Goal: Find contact information: Find contact information

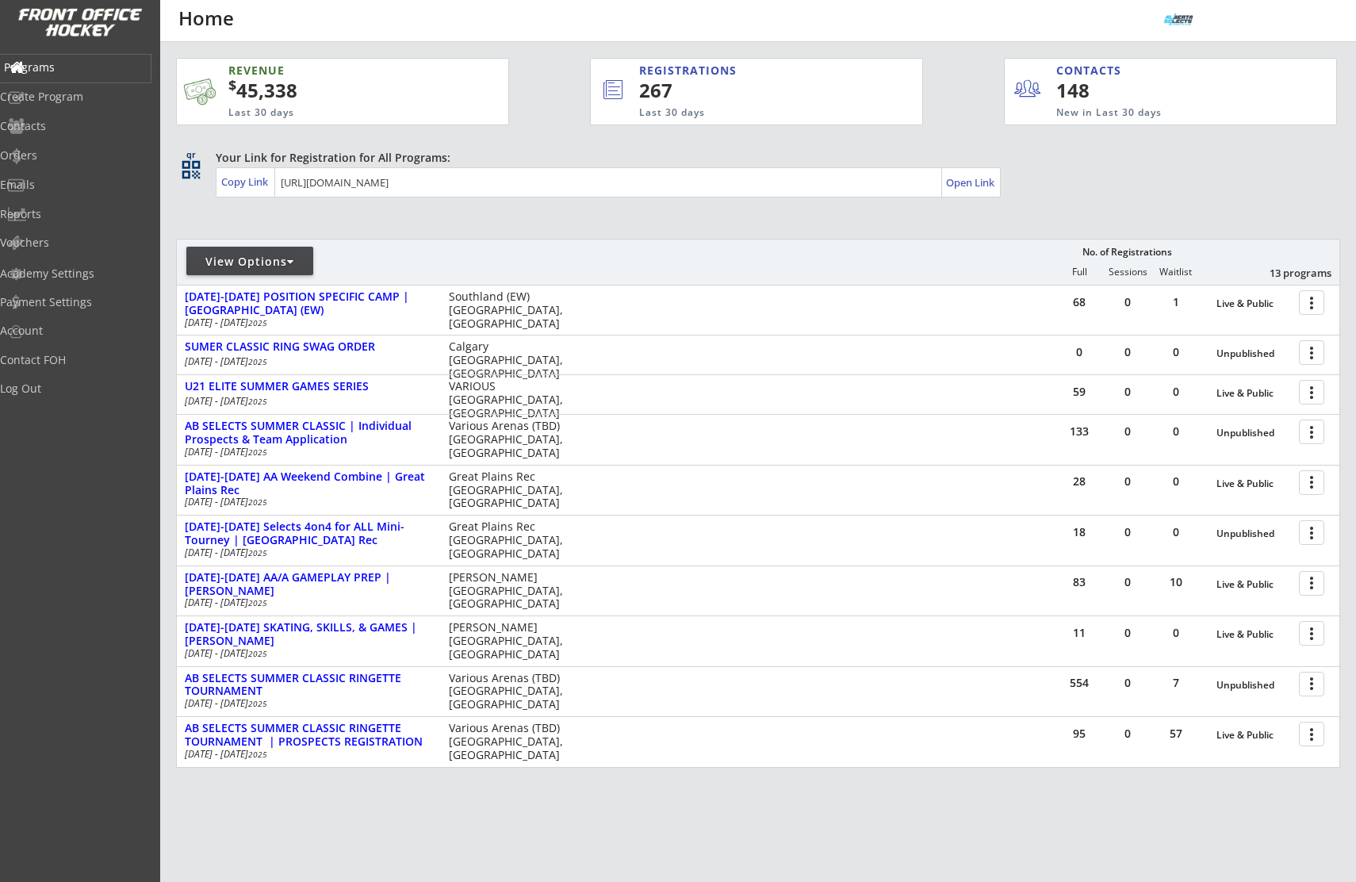
click at [52, 64] on div "Programs" at bounding box center [75, 67] width 143 height 11
drag, startPoint x: 51, startPoint y: 61, endPoint x: 81, endPoint y: 15, distance: 55.0
click at [51, 62] on div "Programs" at bounding box center [75, 67] width 143 height 11
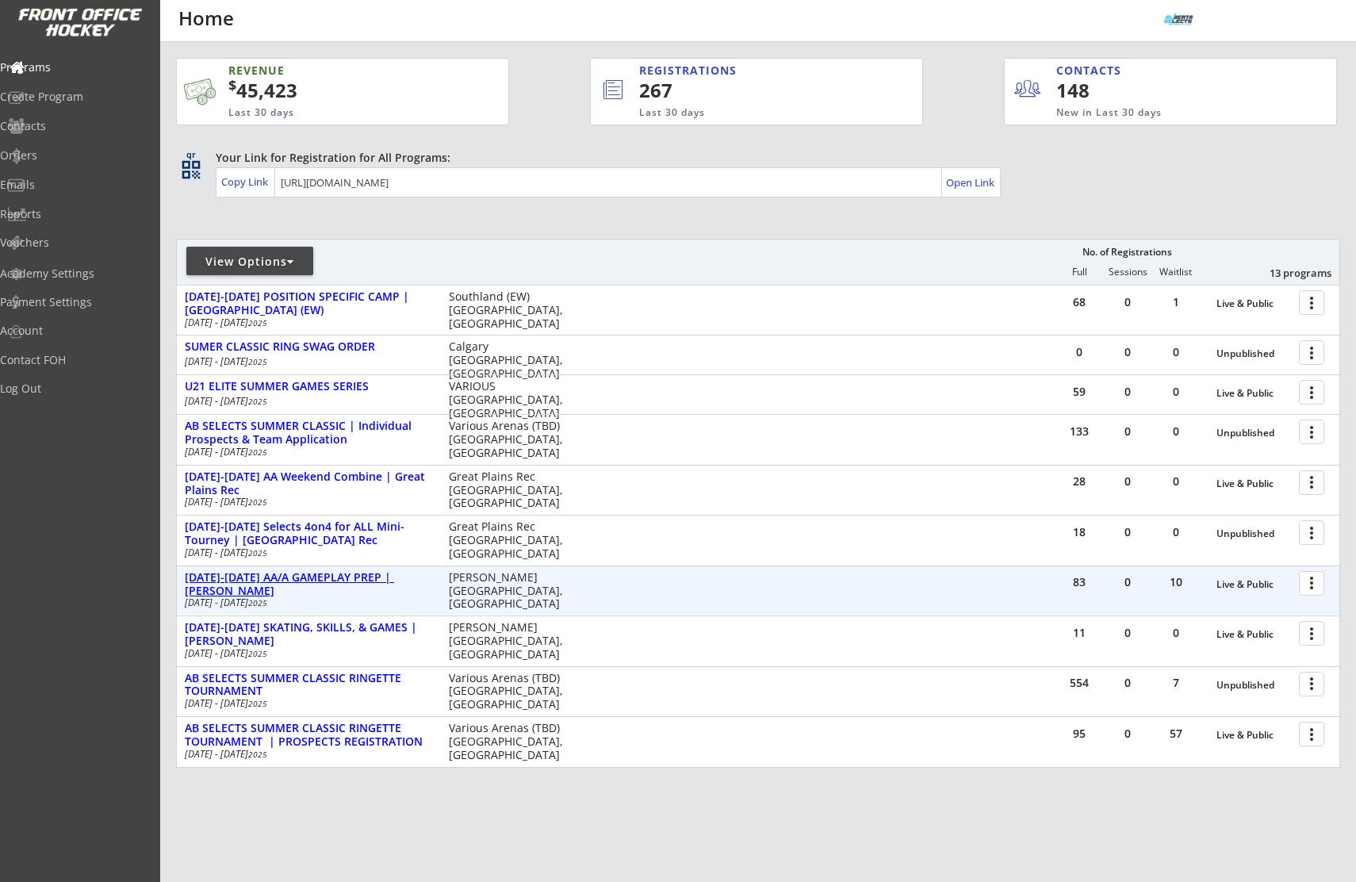
click at [376, 578] on div "[DATE]-[DATE] AA/A GAMEPLAY PREP | [PERSON_NAME]" at bounding box center [308, 584] width 247 height 27
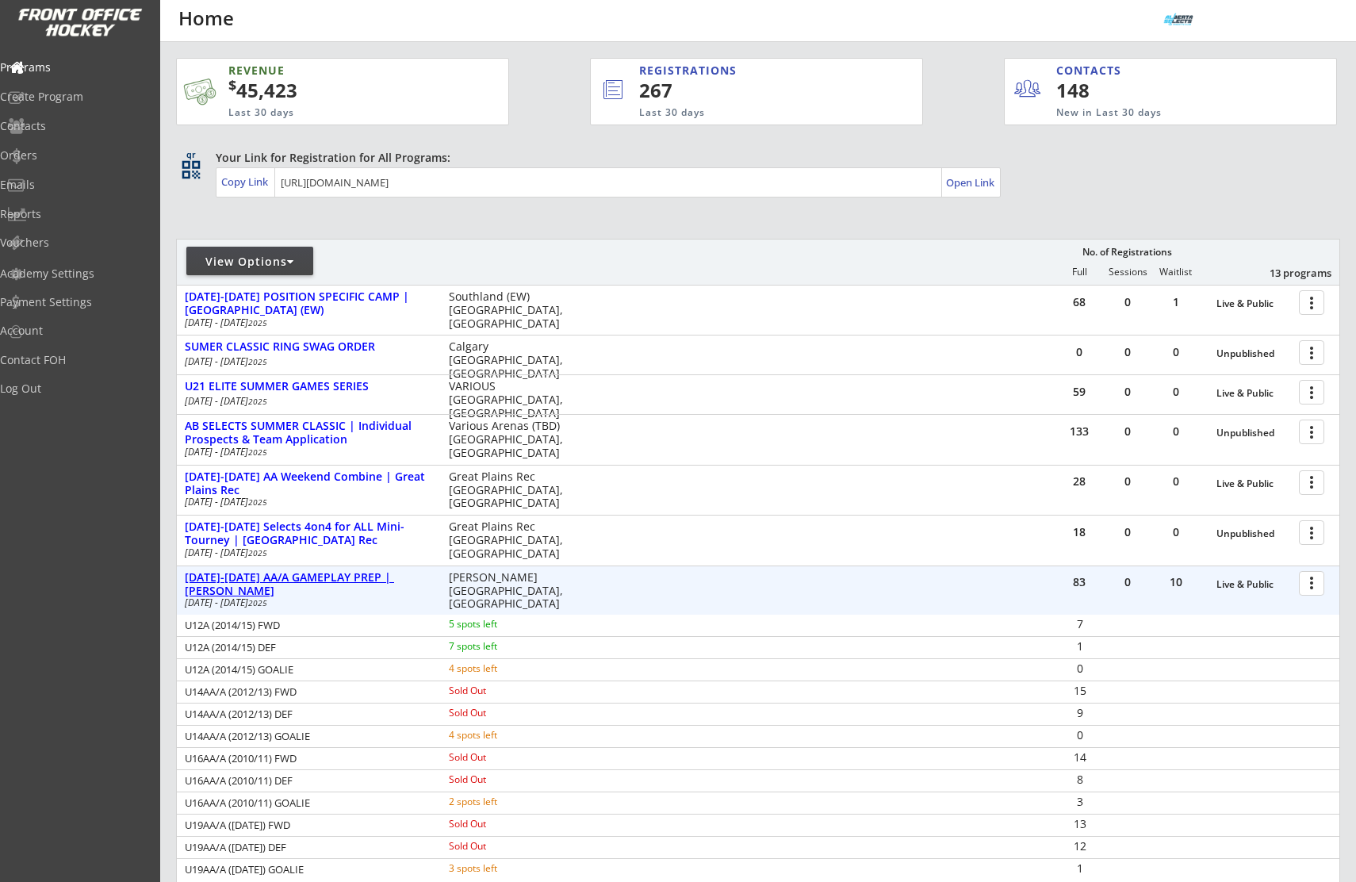
click at [376, 578] on div "[DATE]-[DATE] AA/A GAMEPLAY PREP | [PERSON_NAME]" at bounding box center [308, 584] width 247 height 27
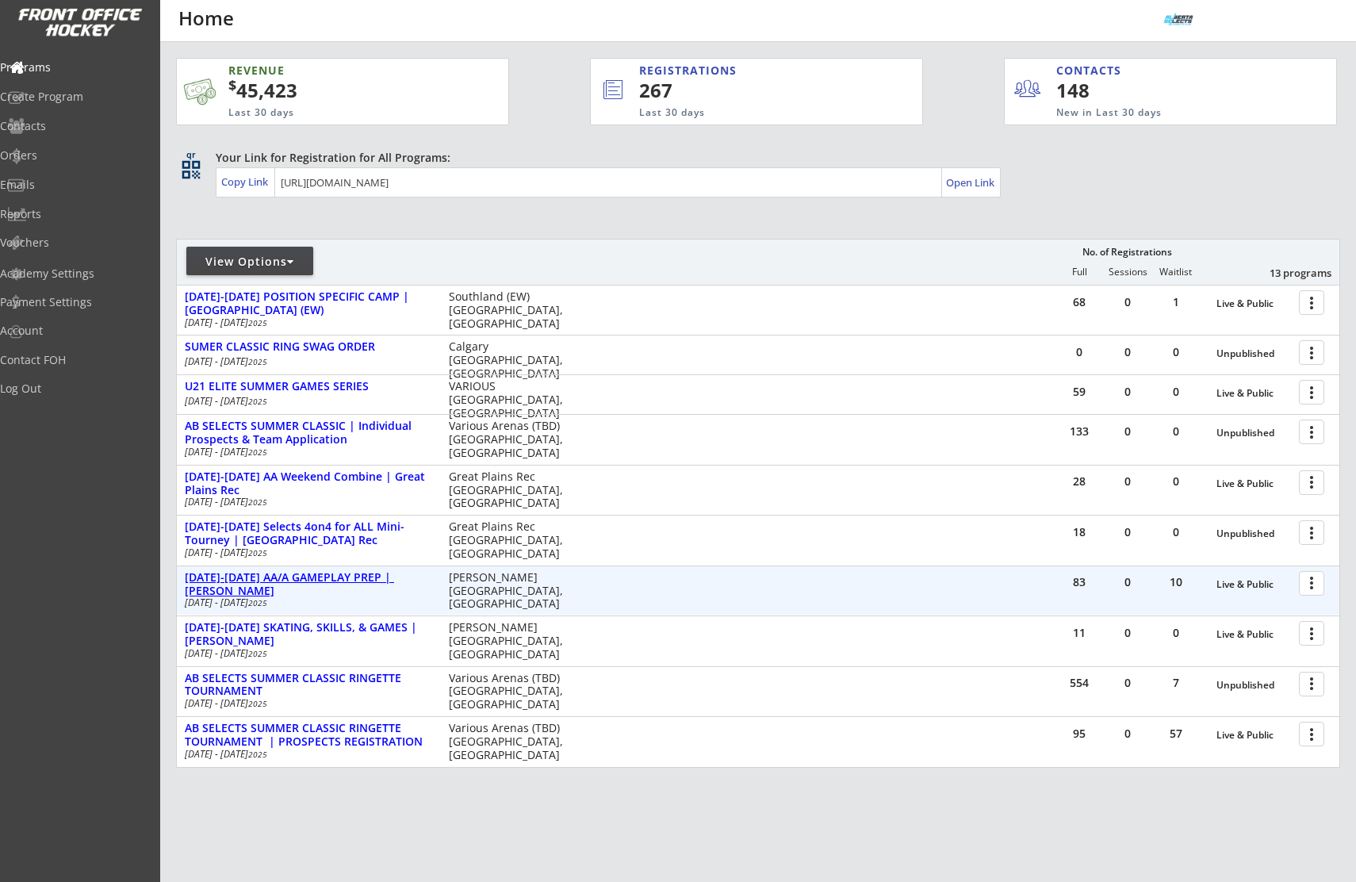
click at [376, 578] on div "[DATE]-[DATE] AA/A GAMEPLAY PREP | [PERSON_NAME]" at bounding box center [308, 584] width 247 height 27
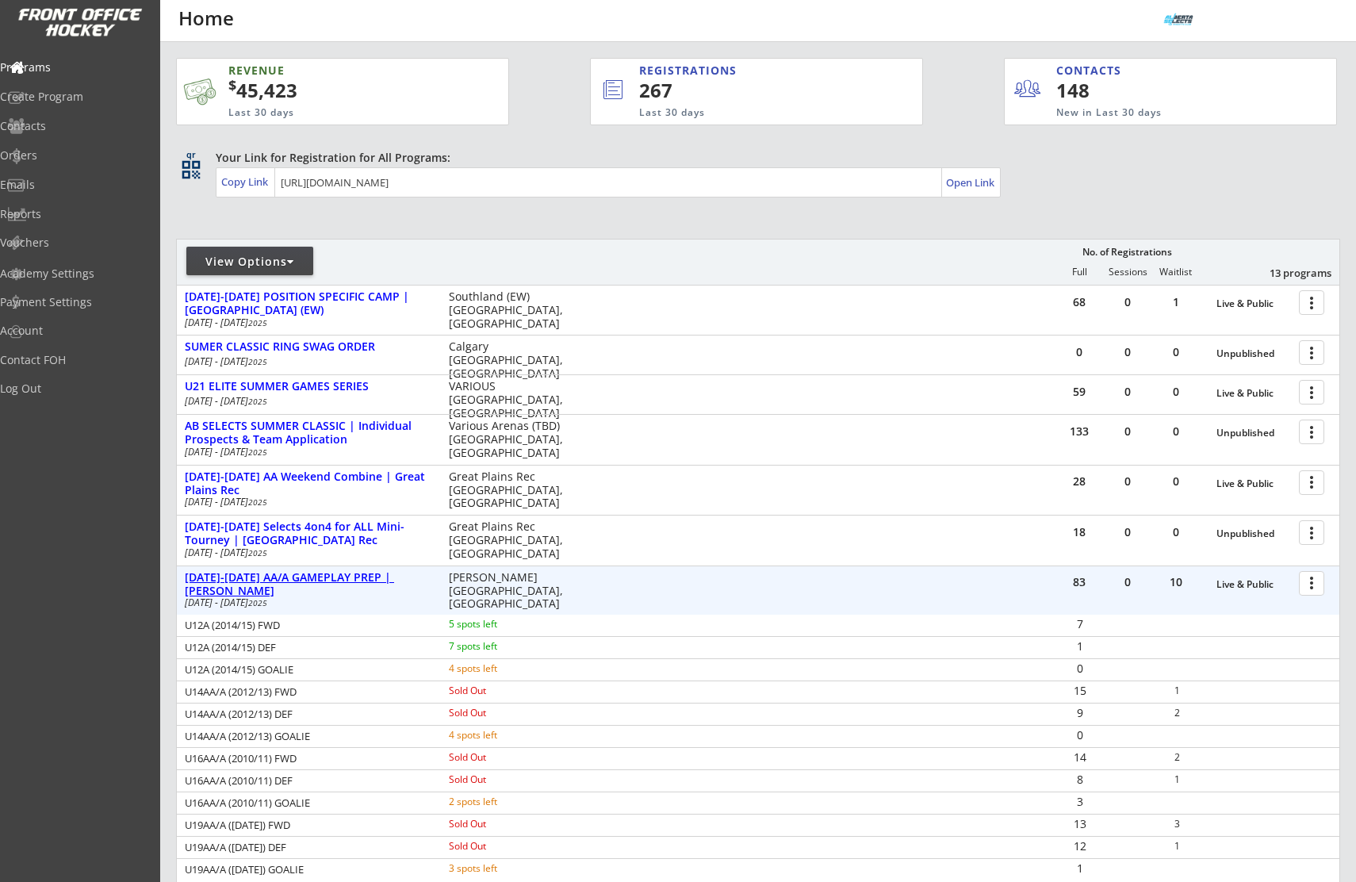
click at [353, 577] on div "[DATE]-[DATE] AA/A GAMEPLAY PREP | [PERSON_NAME]" at bounding box center [308, 584] width 247 height 27
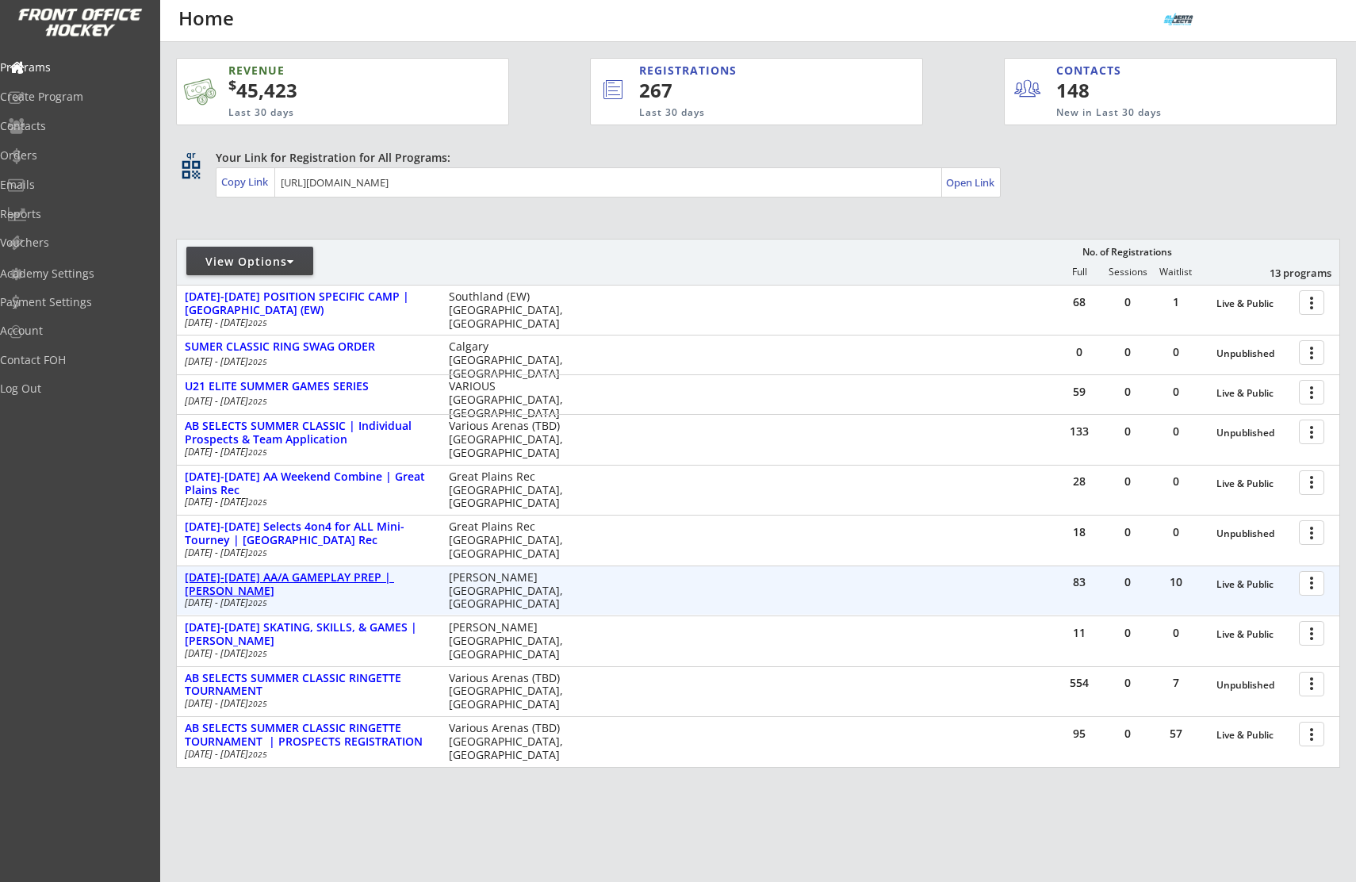
click at [353, 577] on div "[DATE]-[DATE] AA/A GAMEPLAY PREP | [PERSON_NAME]" at bounding box center [308, 584] width 247 height 27
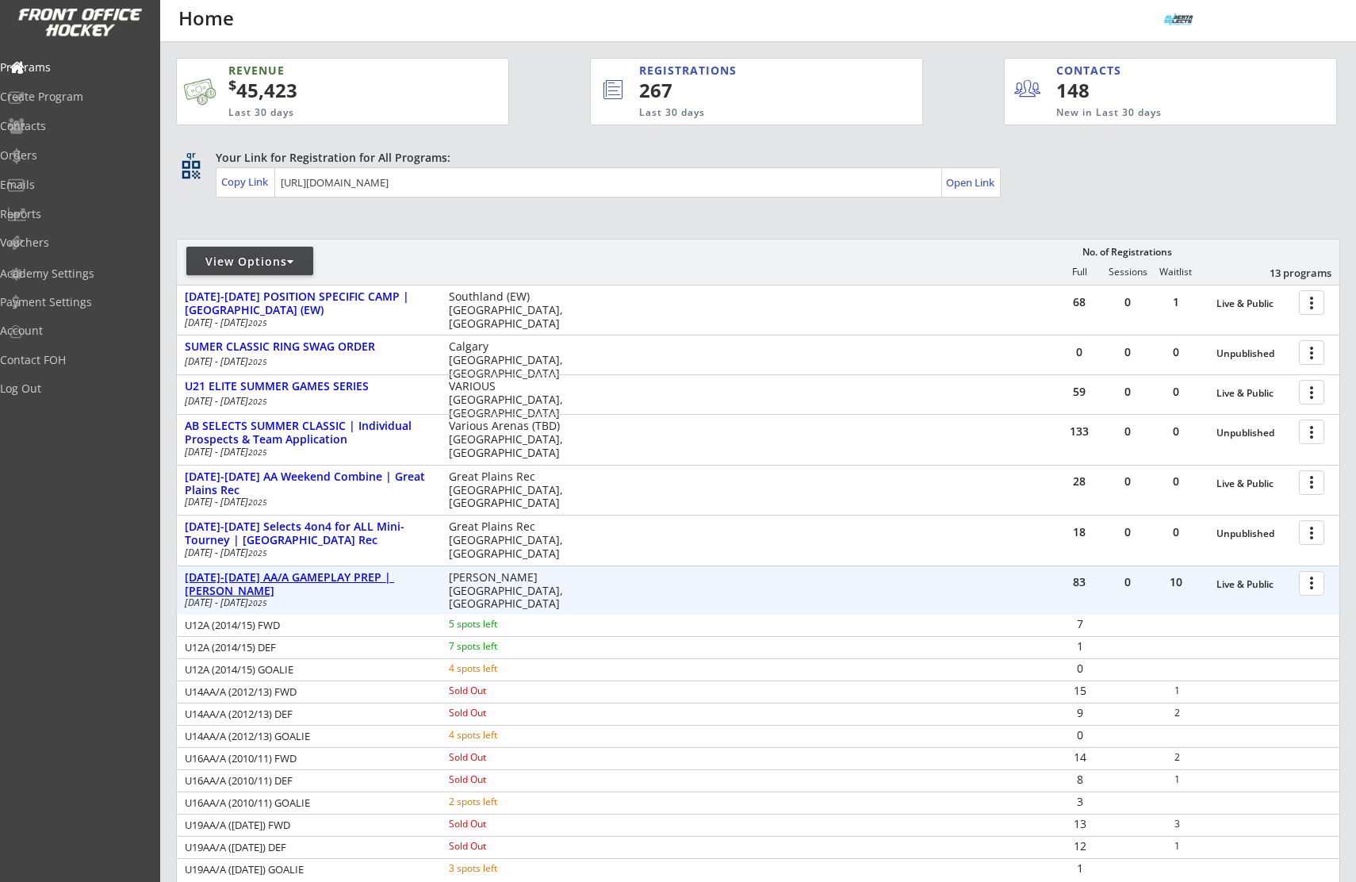
click at [353, 577] on div "[DATE]-[DATE] AA/A GAMEPLAY PREP | [PERSON_NAME]" at bounding box center [308, 584] width 247 height 27
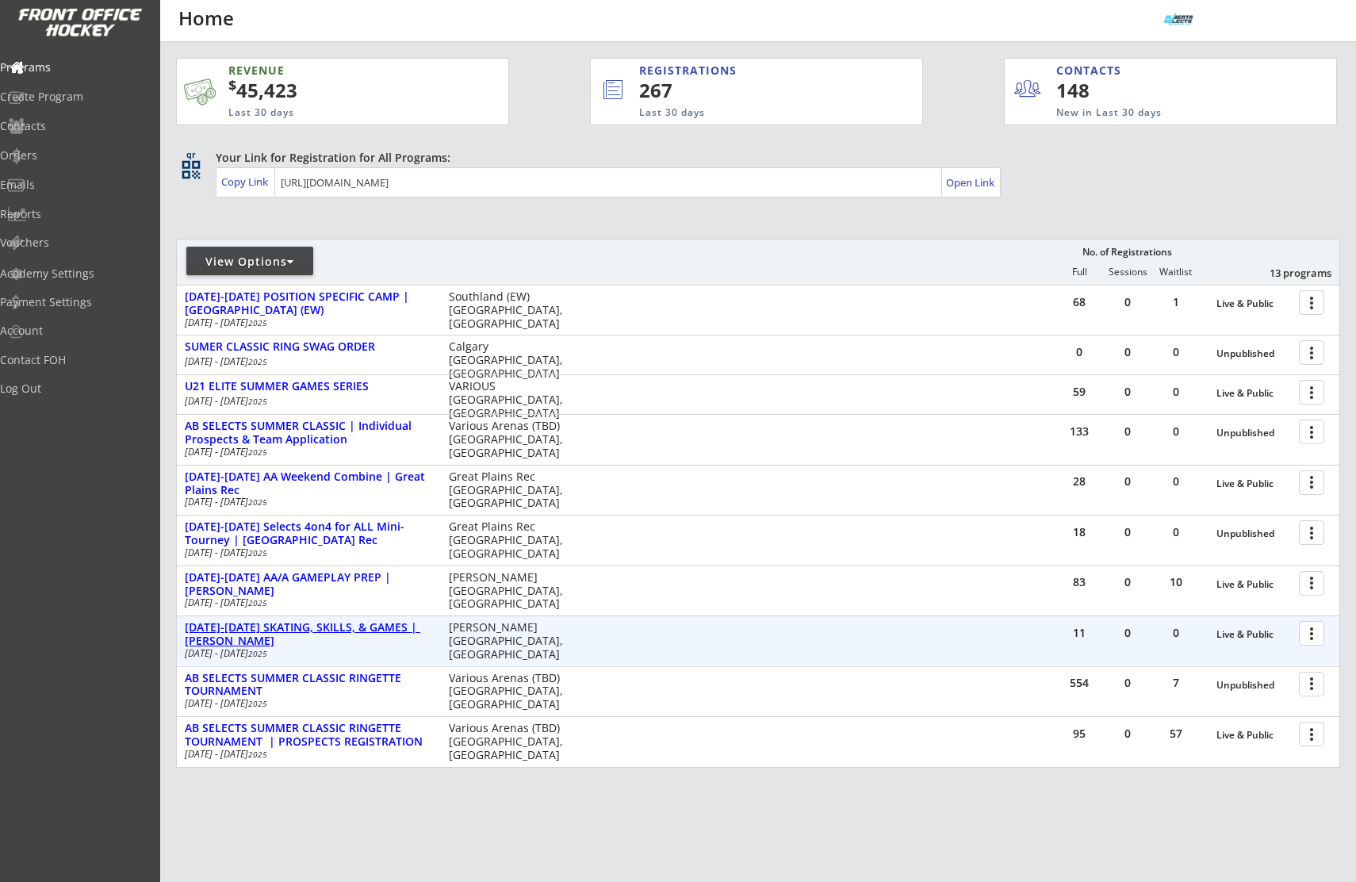
click at [351, 636] on div "[DATE]-[DATE] SKATING, SKILLS, & GAMES | [PERSON_NAME]" at bounding box center [308, 634] width 247 height 27
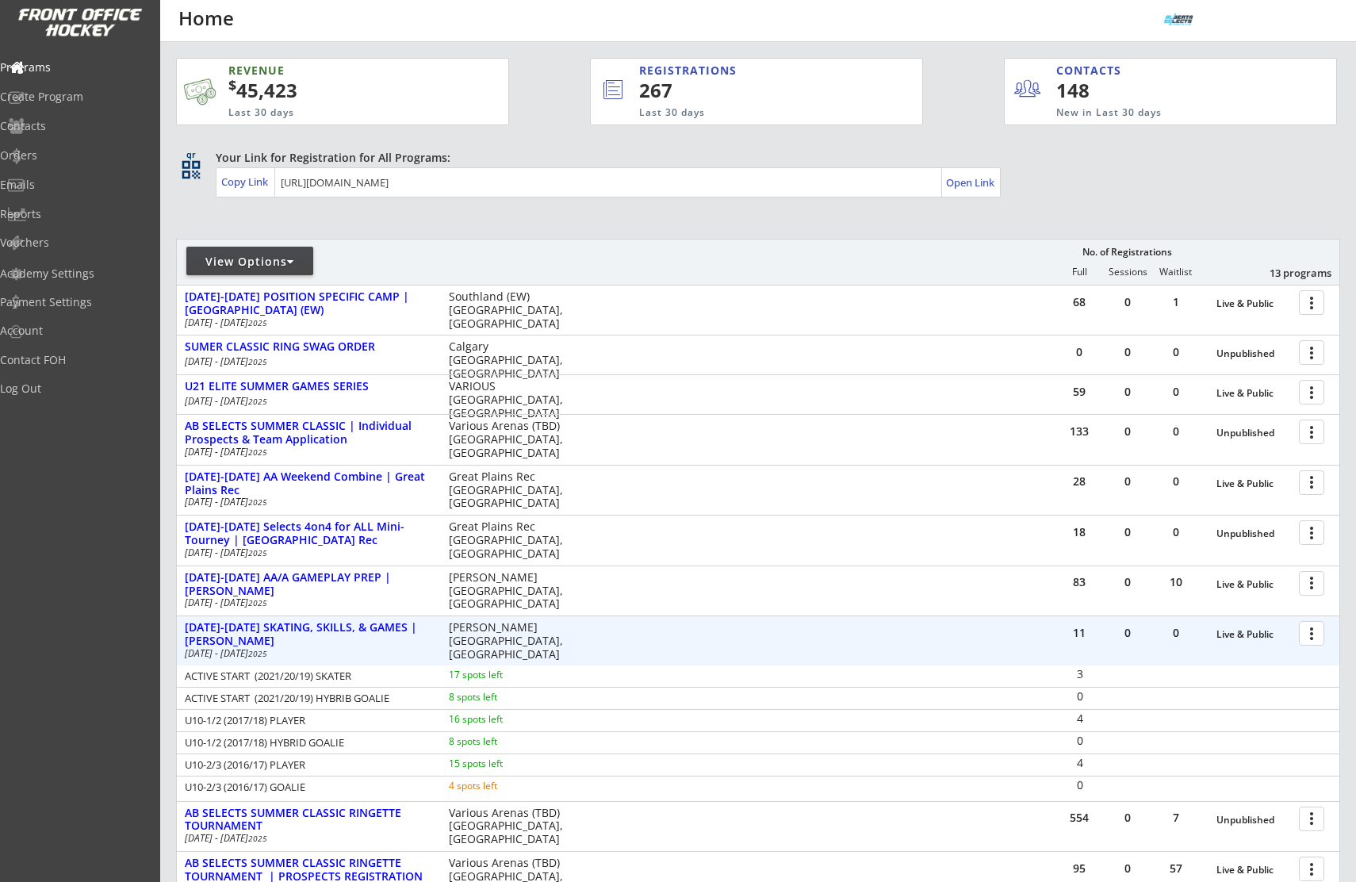
click at [1312, 630] on div at bounding box center [1315, 633] width 28 height 28
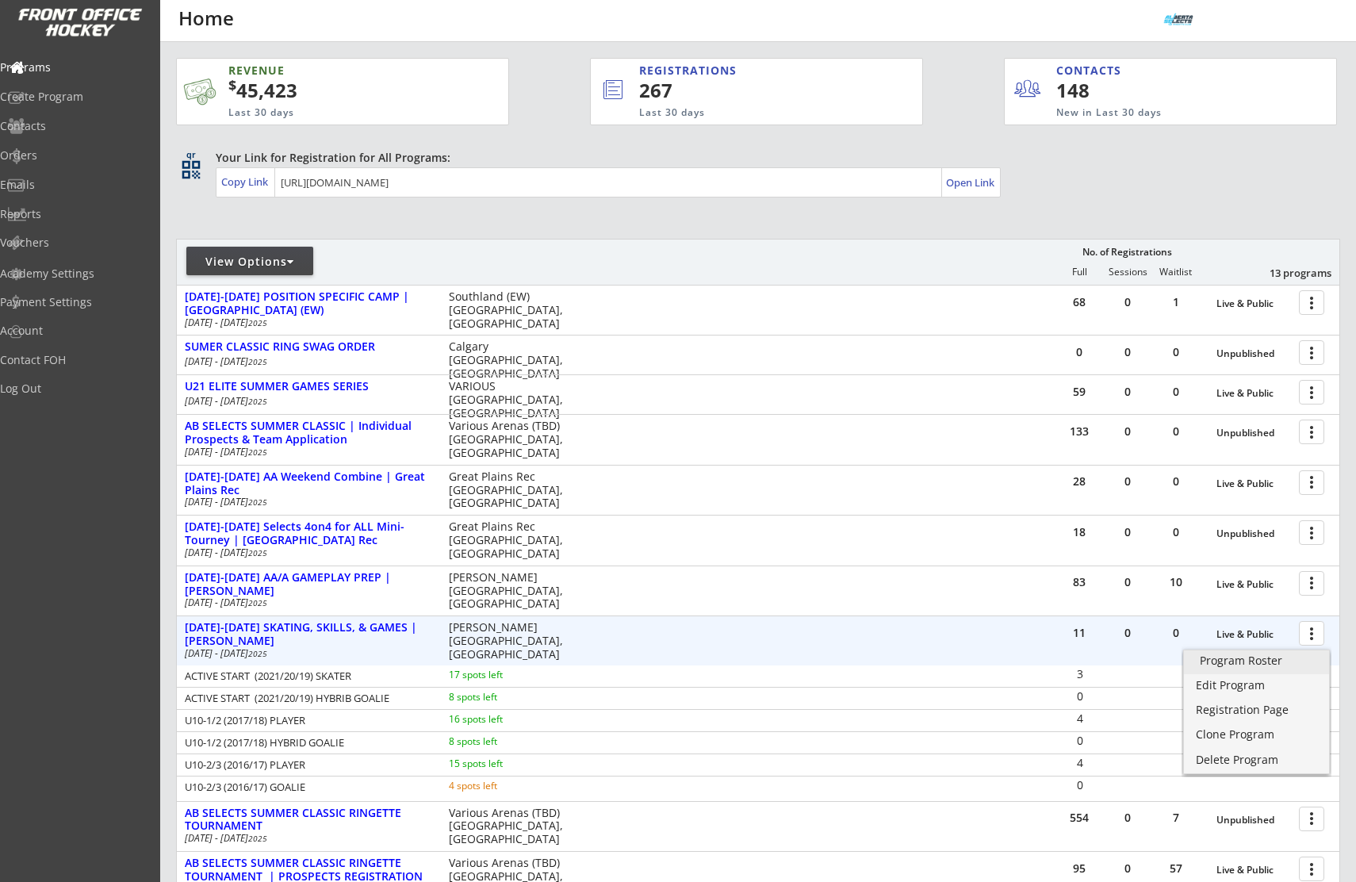
click at [1266, 661] on div "Program Roster" at bounding box center [1256, 660] width 113 height 11
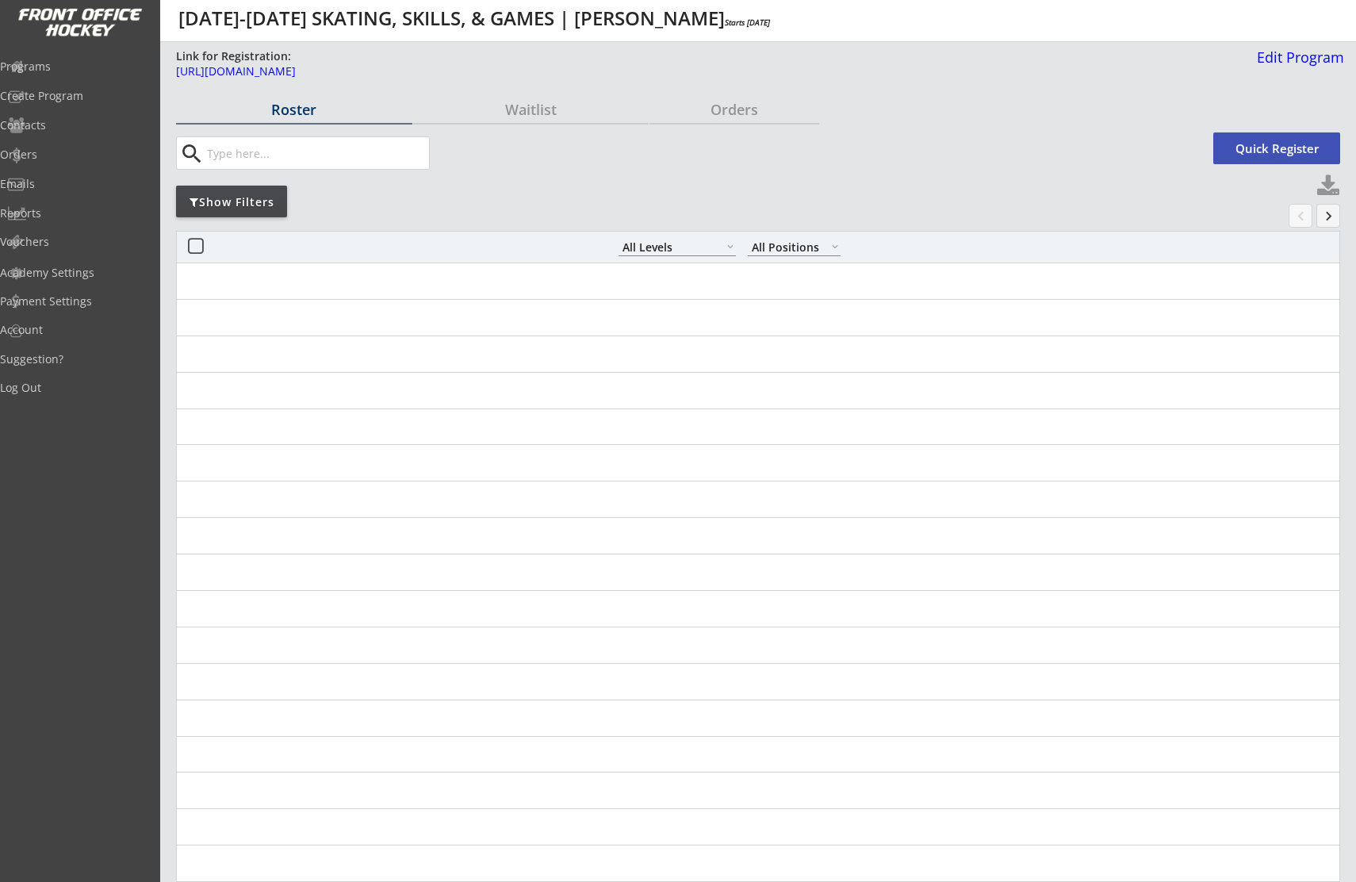
select select ""All Levels""
select select ""All Positions""
select select ""All Levels""
select select ""All Positions""
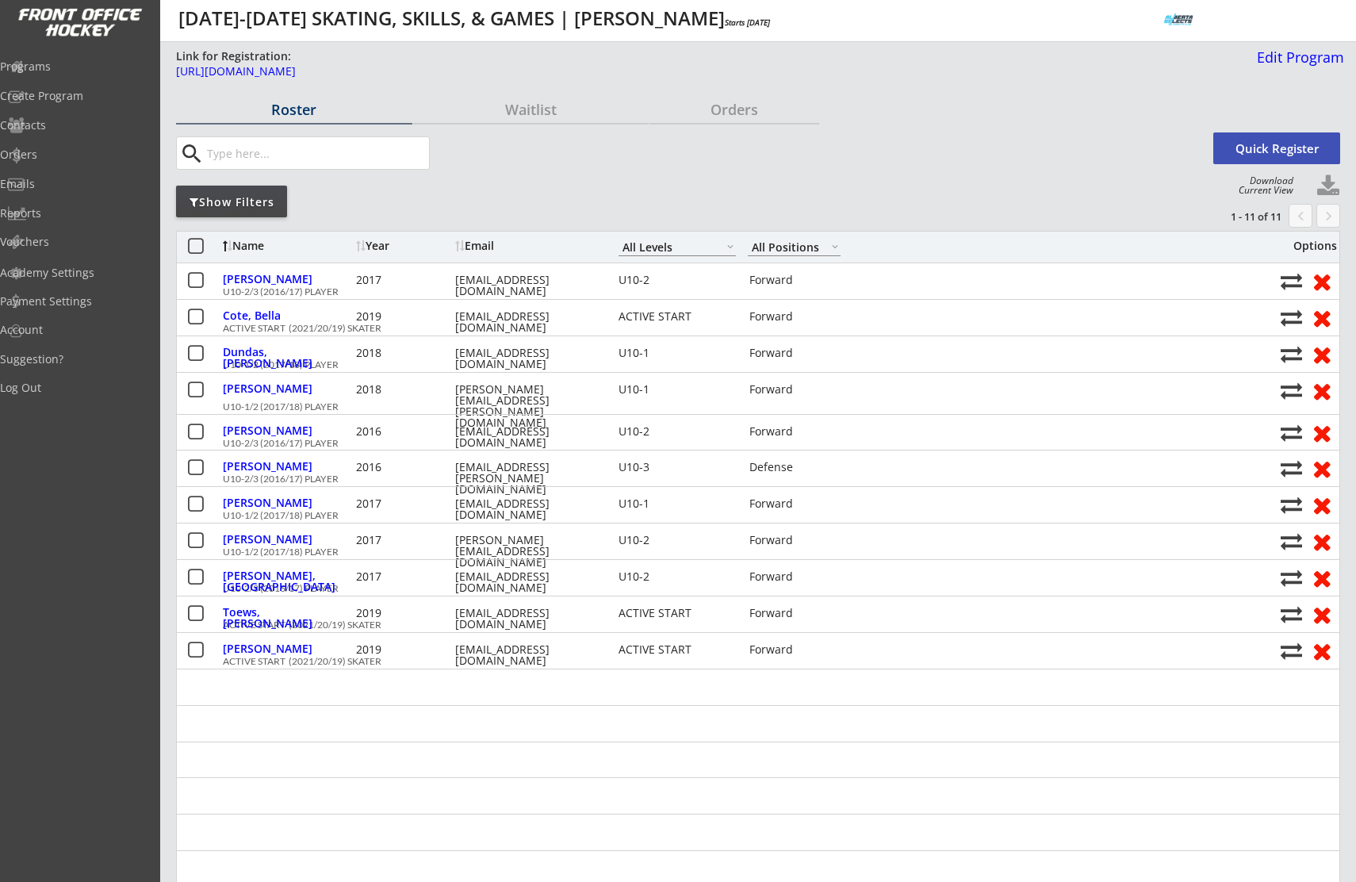
click at [250, 196] on div "Show Filters" at bounding box center [231, 202] width 111 height 16
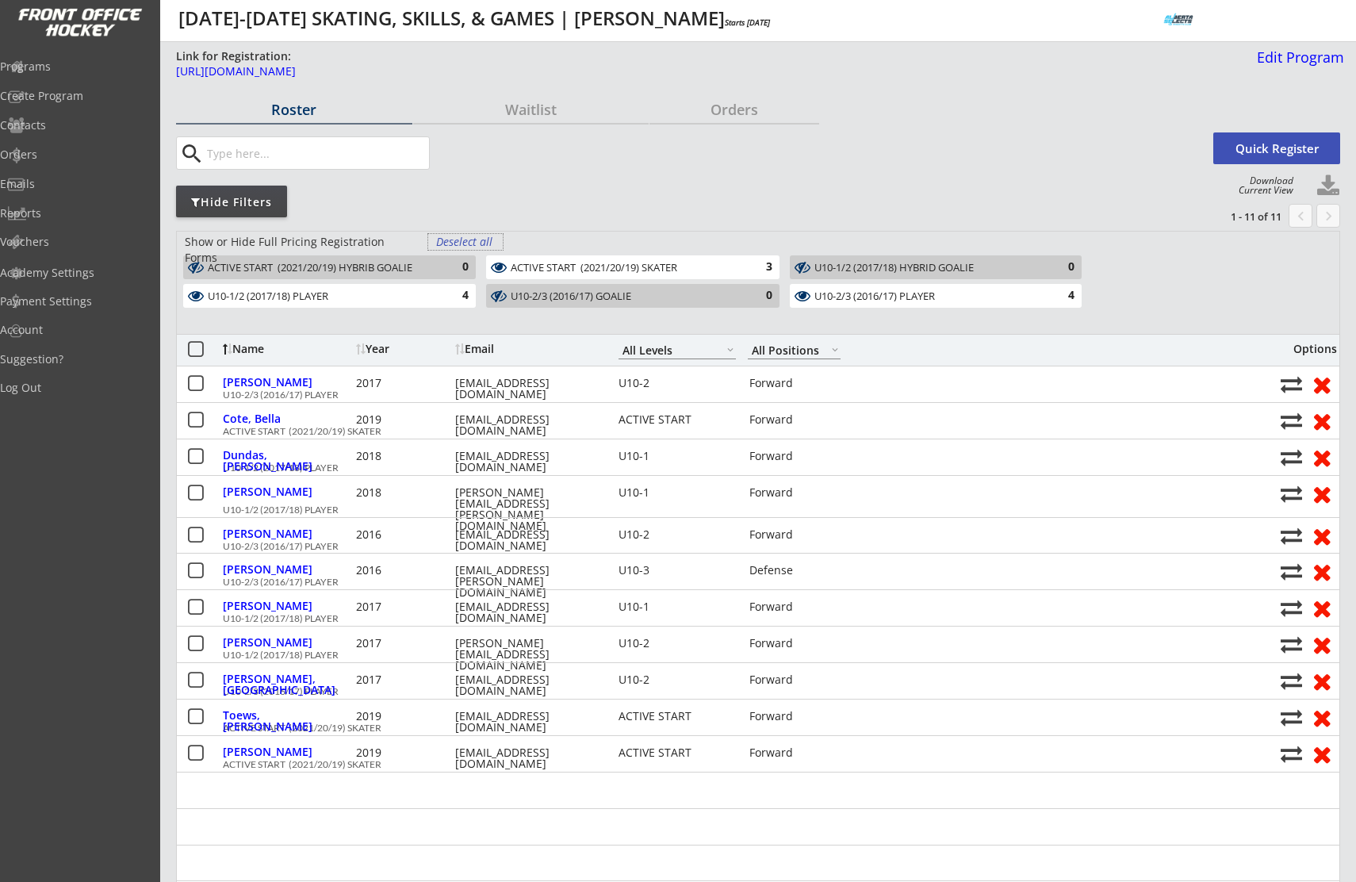
drag, startPoint x: 464, startPoint y: 240, endPoint x: 445, endPoint y: 255, distance: 24.3
click at [464, 240] on div "Deselect all" at bounding box center [465, 242] width 59 height 16
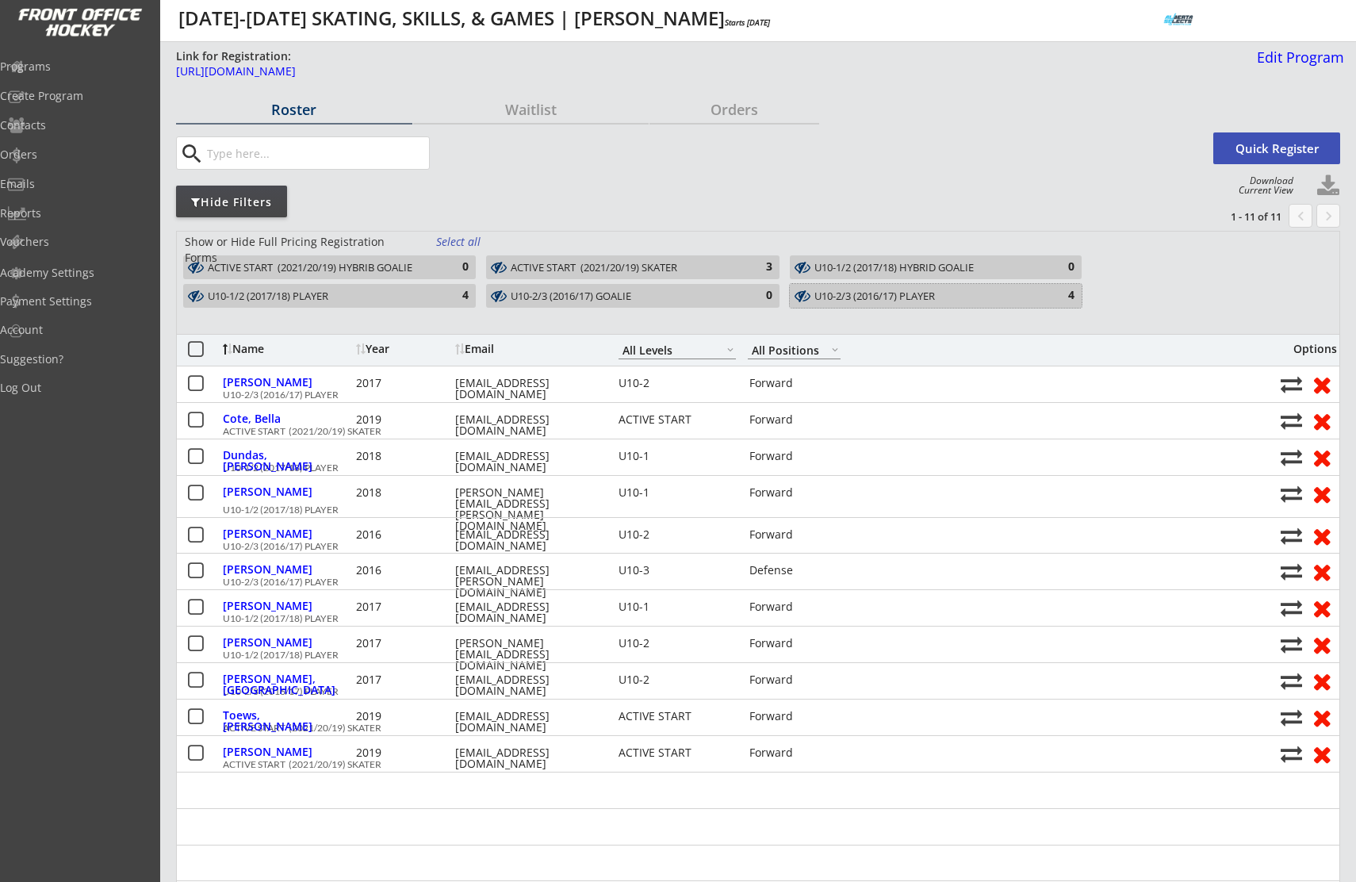
click at [1072, 298] on div "4" at bounding box center [1059, 296] width 32 height 16
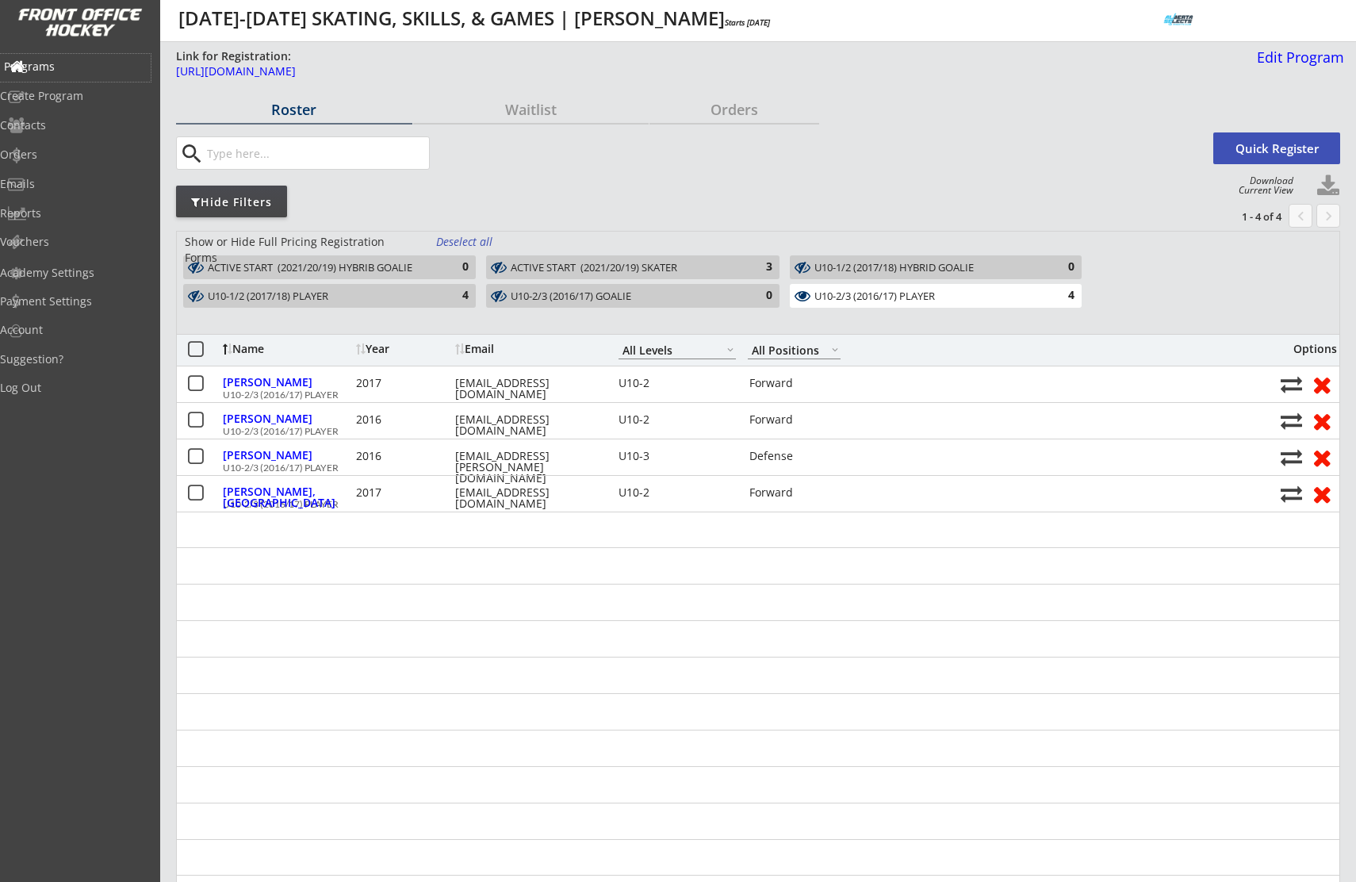
click at [73, 66] on div "Programs" at bounding box center [75, 66] width 143 height 11
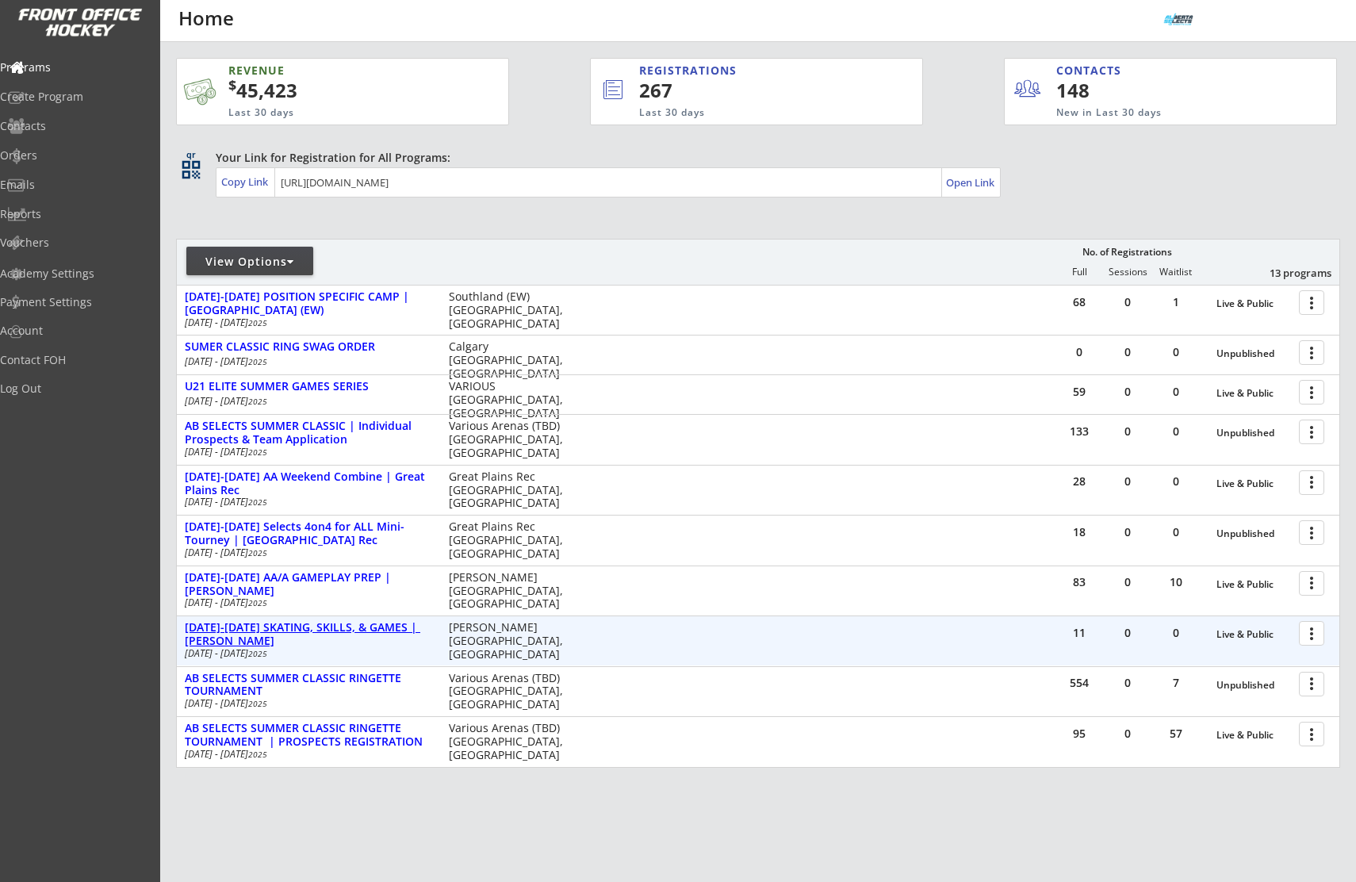
click at [373, 628] on div "[DATE]-[DATE] SKATING, SKILLS, & GAMES | [PERSON_NAME]" at bounding box center [308, 634] width 247 height 27
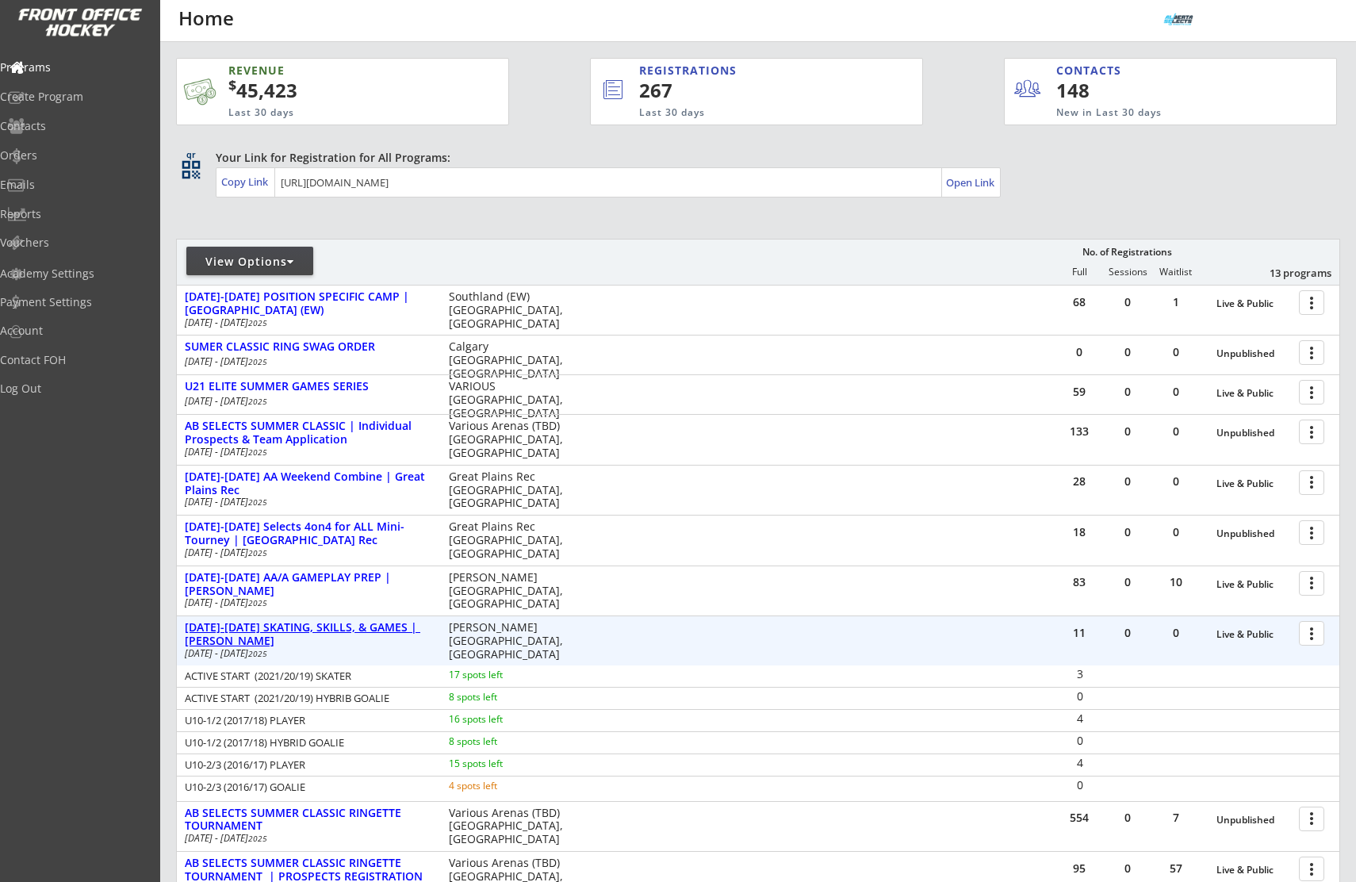
click at [373, 628] on div "[DATE]-[DATE] SKATING, SKILLS, & GAMES | [PERSON_NAME]" at bounding box center [308, 634] width 247 height 27
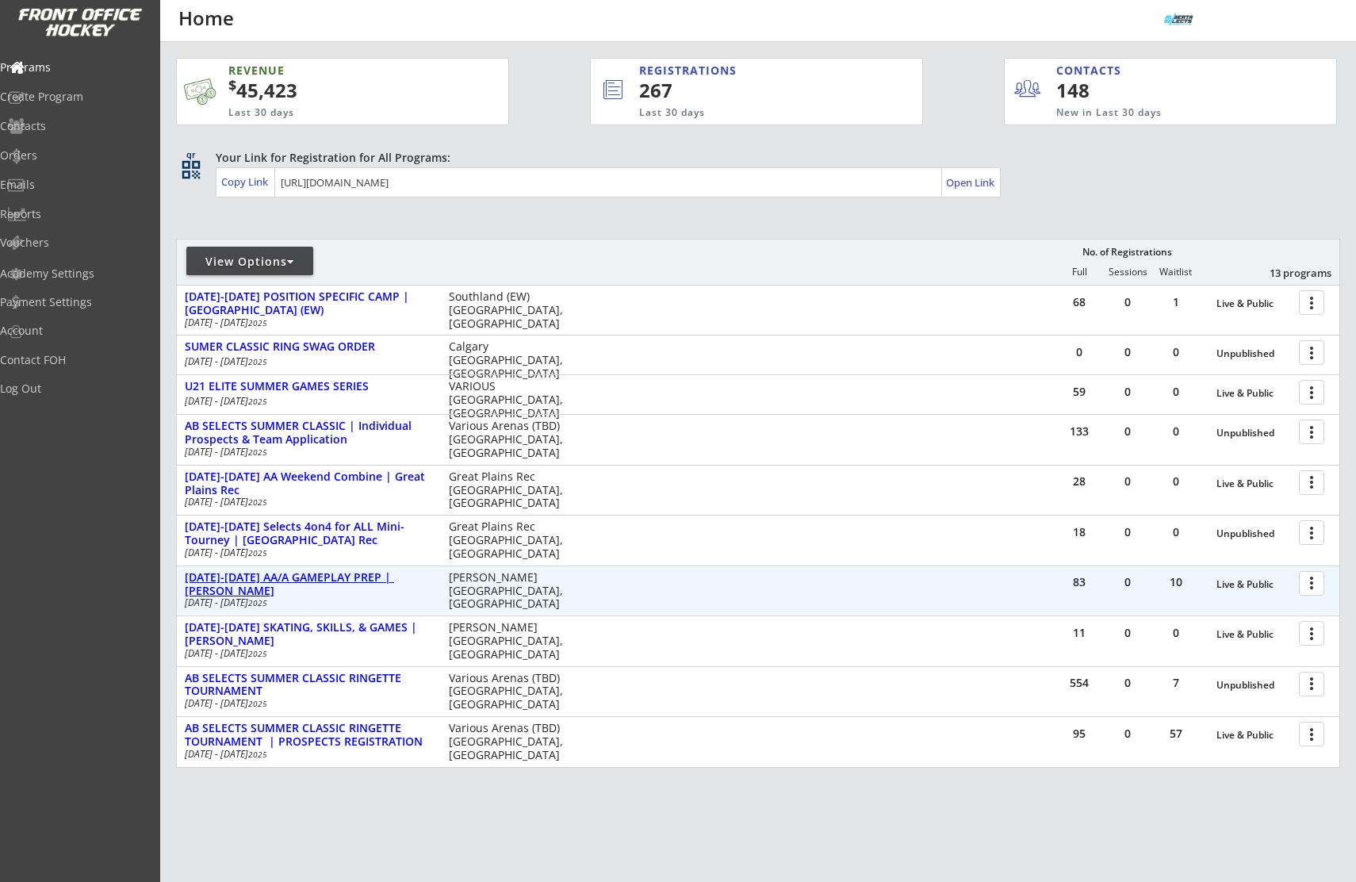
click at [371, 572] on div "AUG 18-21 AA/A GAMEPLAY PREP | Jimmie Condon" at bounding box center [308, 584] width 247 height 27
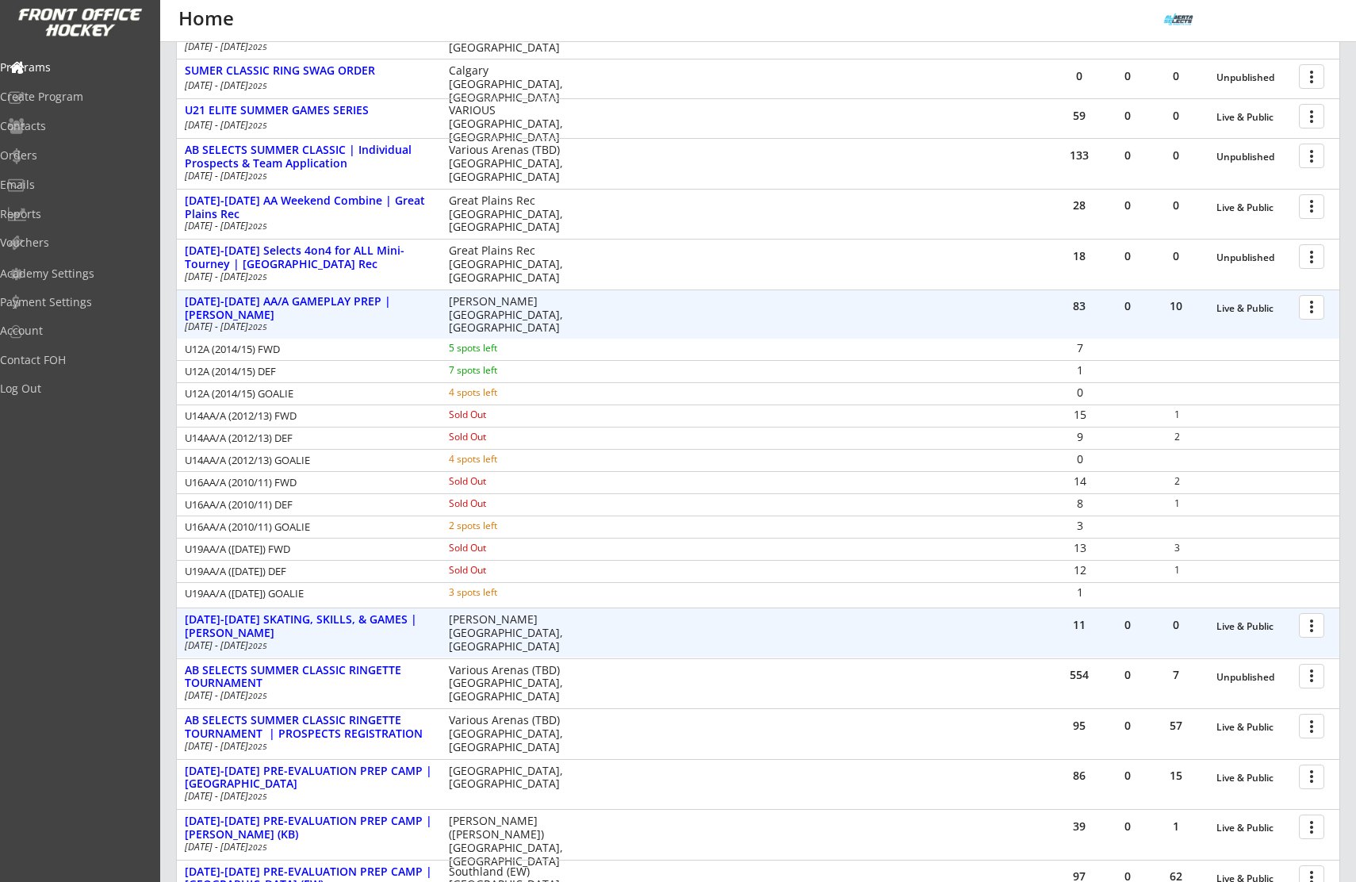
scroll to position [278, 0]
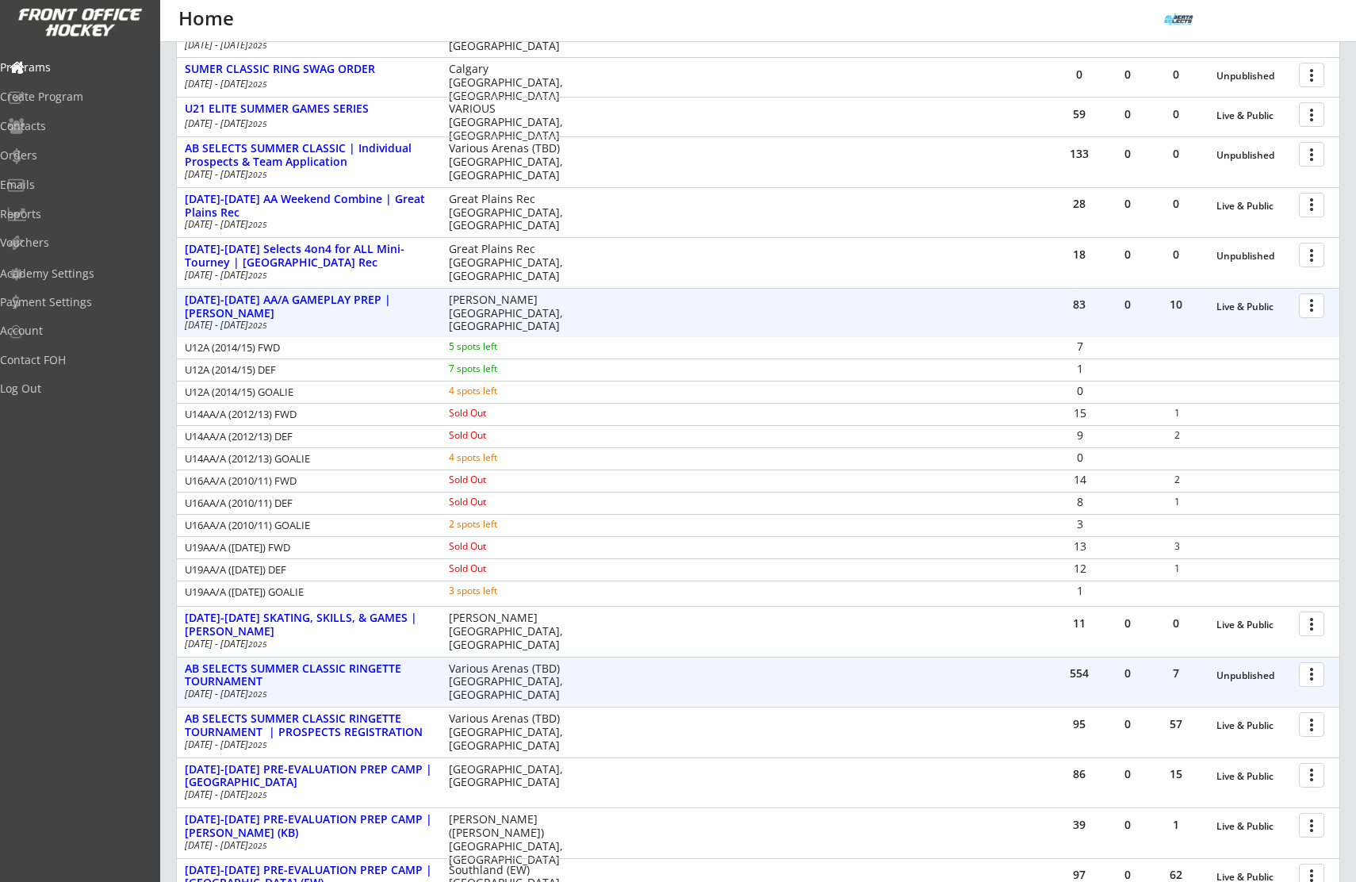
click at [1309, 673] on div at bounding box center [1315, 674] width 28 height 28
click at [259, 657] on div "554 0 7 Unpublished more_vert AB SELECTS SUMMER CLASSIC RINGETTE TOURNAMENT Aug…" at bounding box center [758, 681] width 1163 height 49
click at [274, 668] on div "AB SELECTS SUMMER CLASSIC RINGETTE TOURNAMENT" at bounding box center [308, 675] width 247 height 27
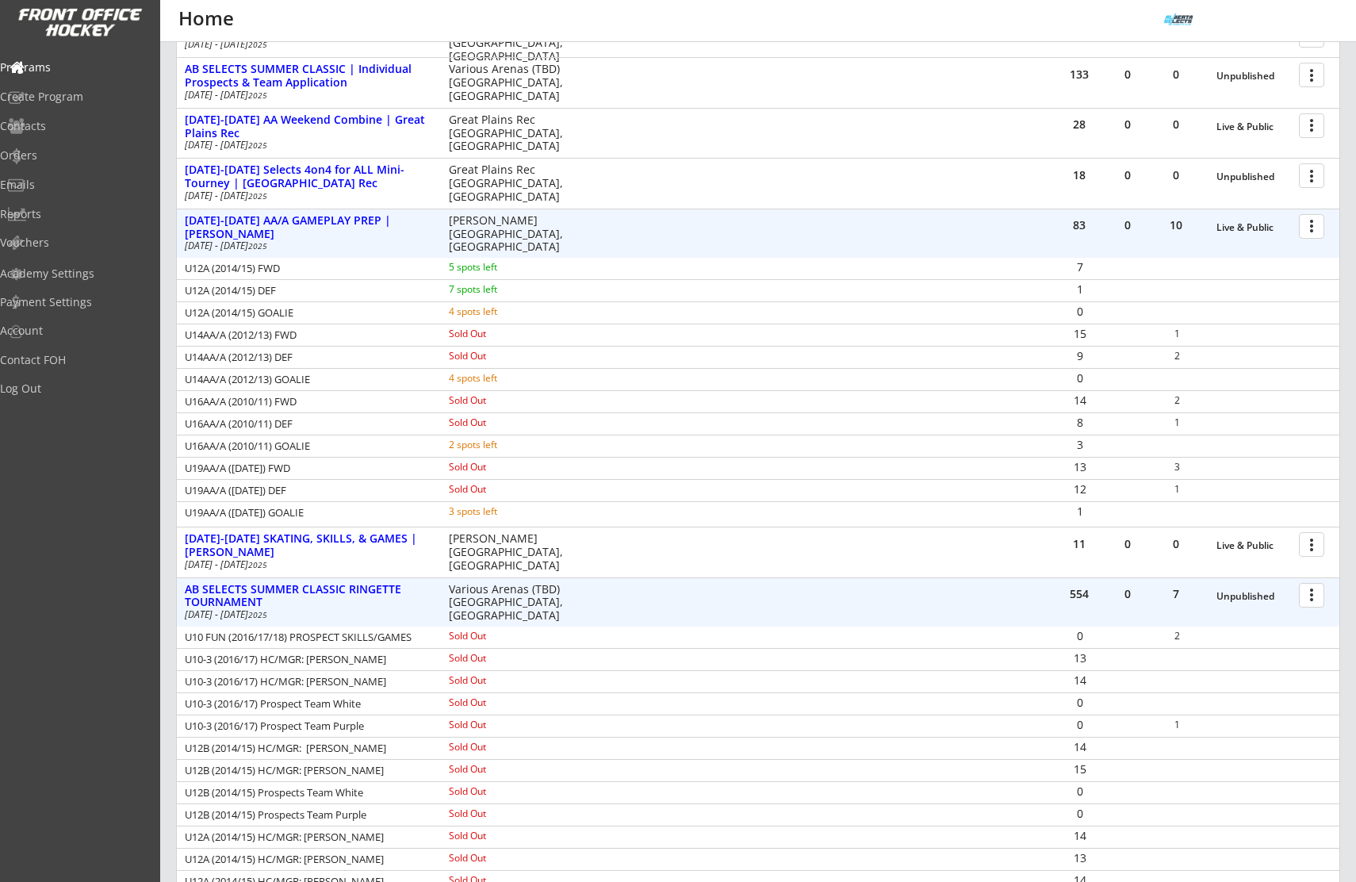
scroll to position [384, 0]
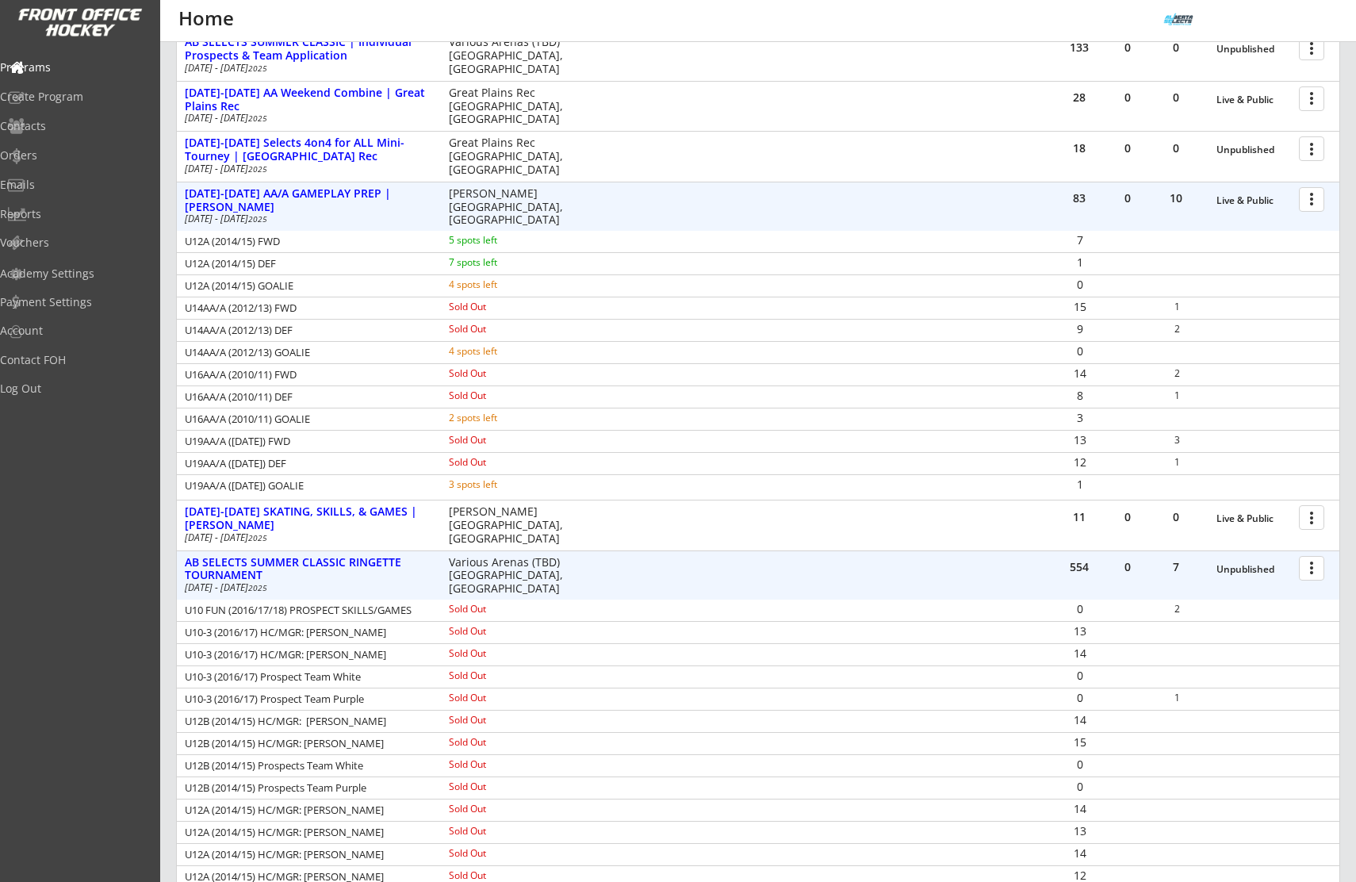
drag, startPoint x: 191, startPoint y: 631, endPoint x: 594, endPoint y: 627, distance: 402.9
click at [593, 626] on div "U10-3 (2016/17) HC/MGR: Alison Denny Sold Out 13" at bounding box center [758, 632] width 1163 height 22
drag, startPoint x: 187, startPoint y: 634, endPoint x: 1059, endPoint y: 659, distance: 871.9
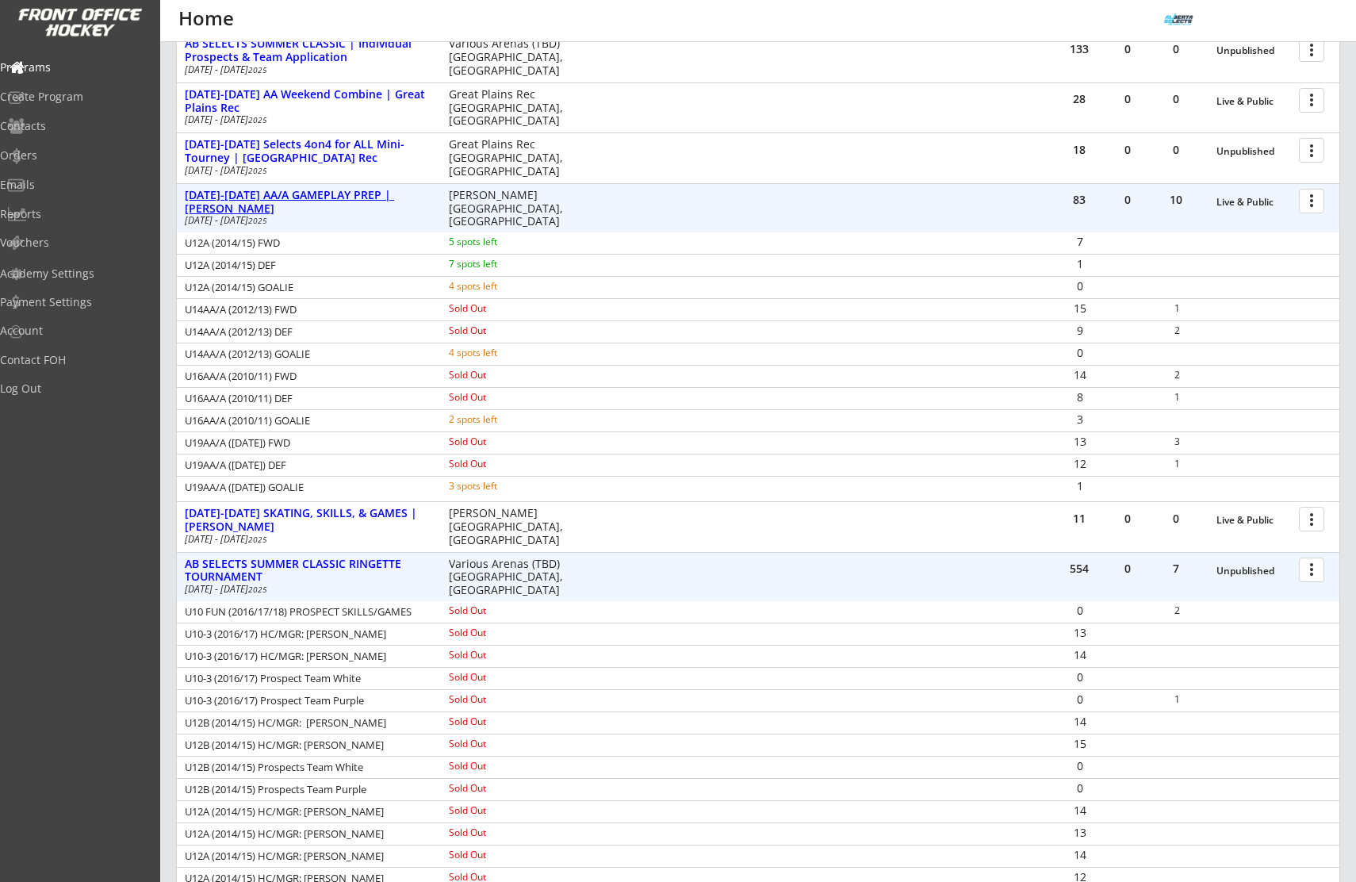
click at [370, 194] on div "[DATE]-[DATE] AA/A GAMEPLAY PREP | [PERSON_NAME]" at bounding box center [308, 202] width 247 height 27
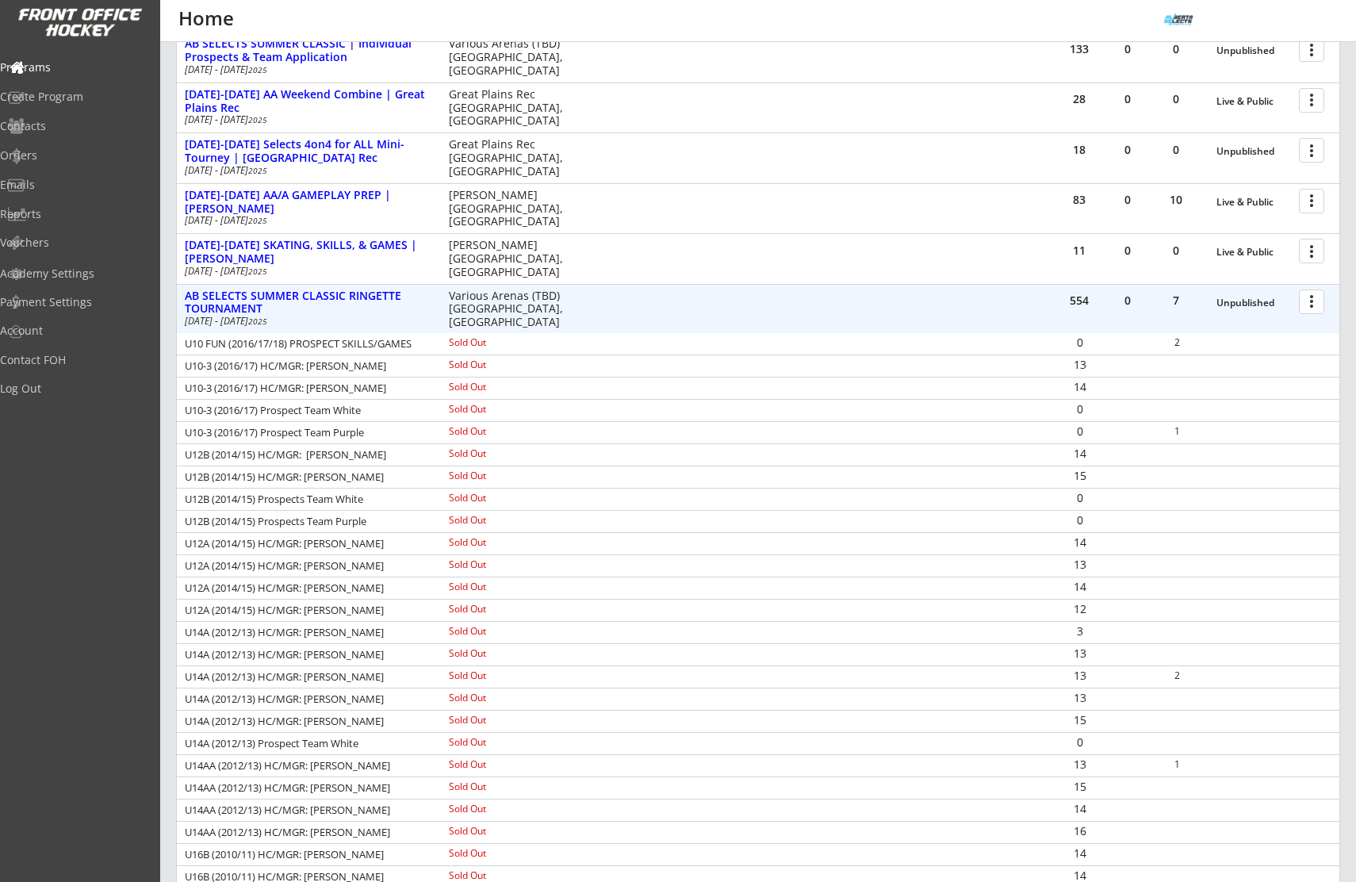
click at [1313, 302] on div at bounding box center [1315, 301] width 28 height 28
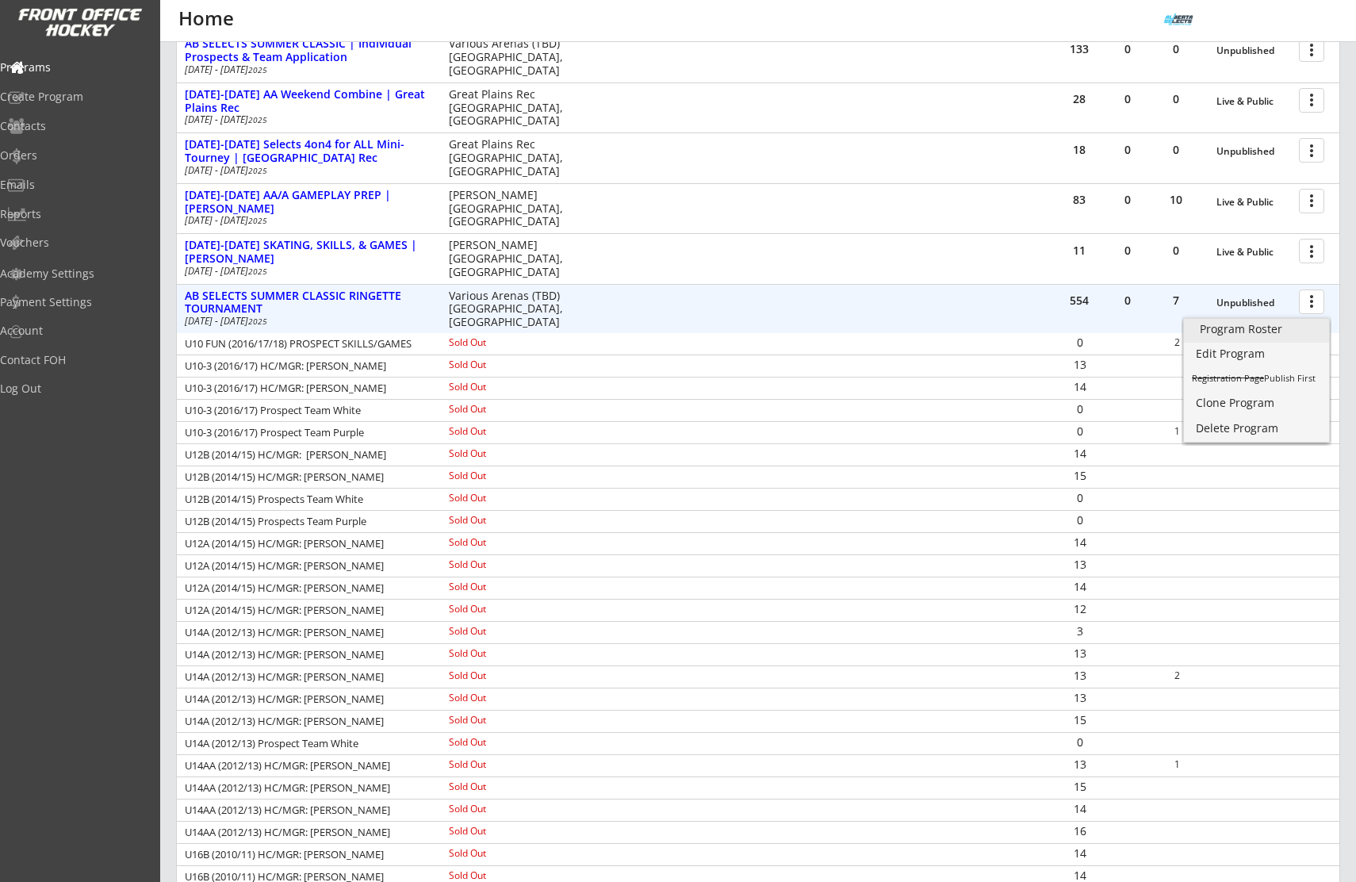
click at [1290, 326] on div "Program Roster" at bounding box center [1256, 329] width 113 height 11
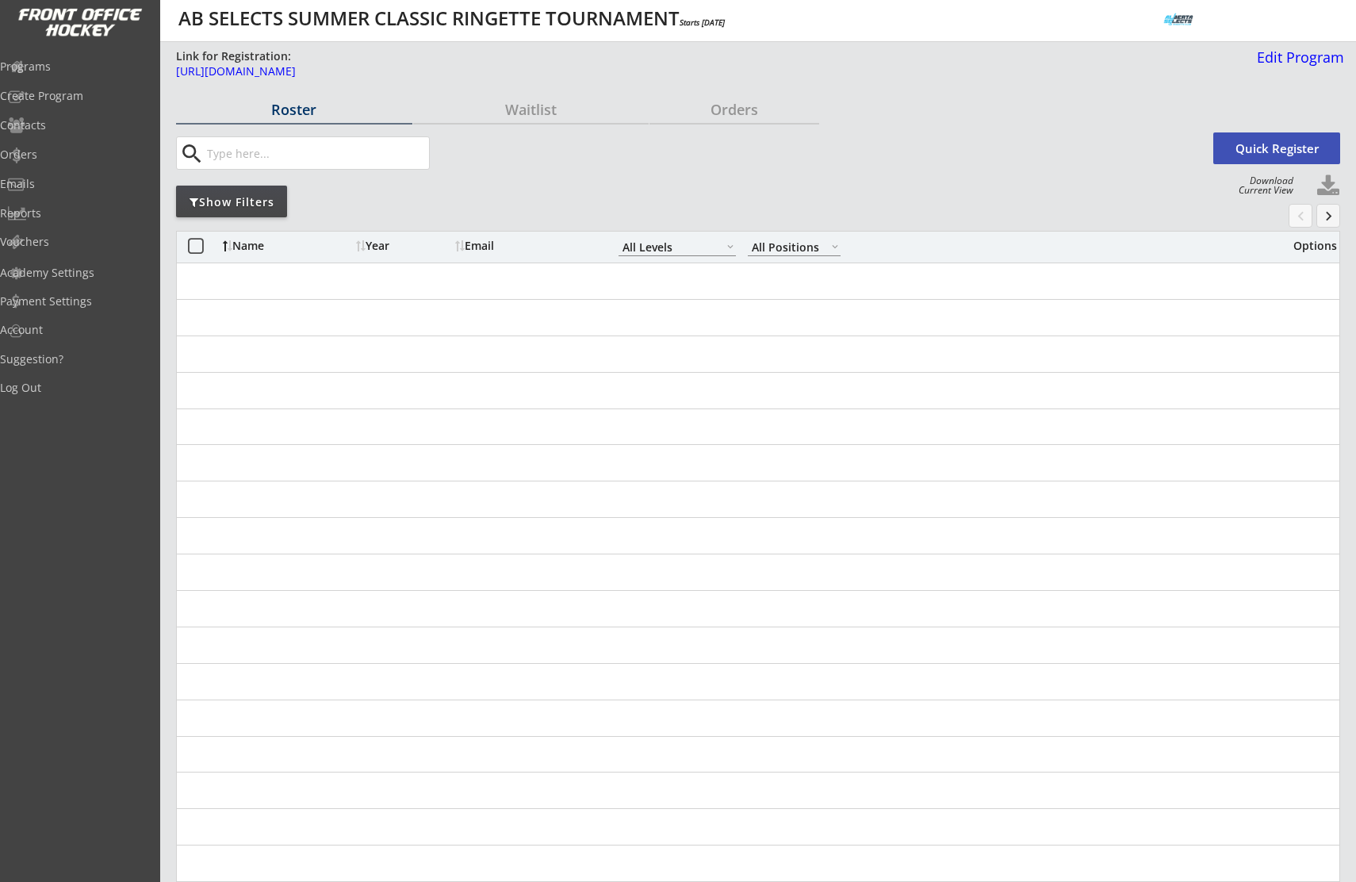
select select ""All Levels""
select select ""All Positions""
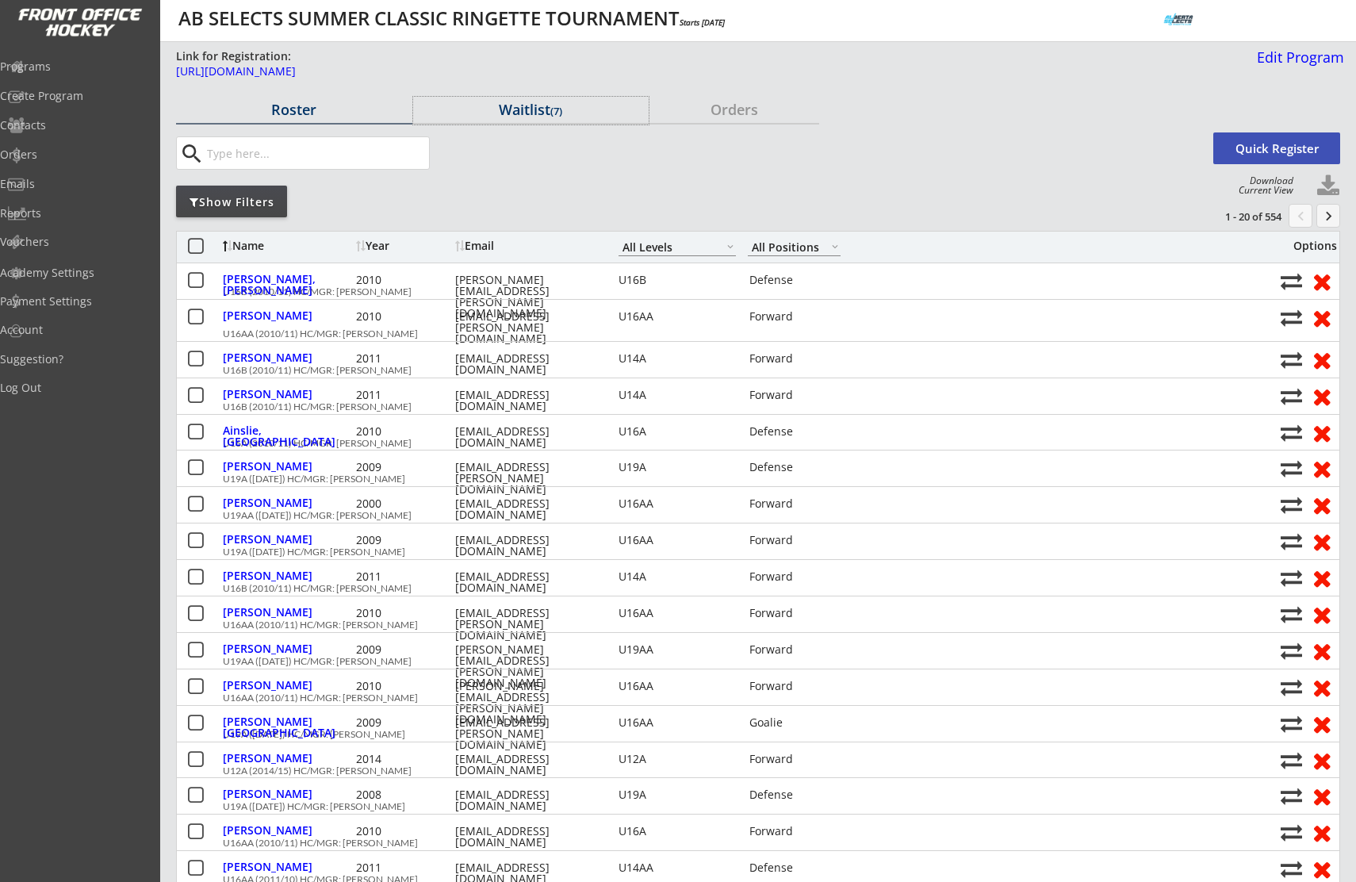
click at [508, 108] on div "Waitlist (7)" at bounding box center [531, 109] width 236 height 14
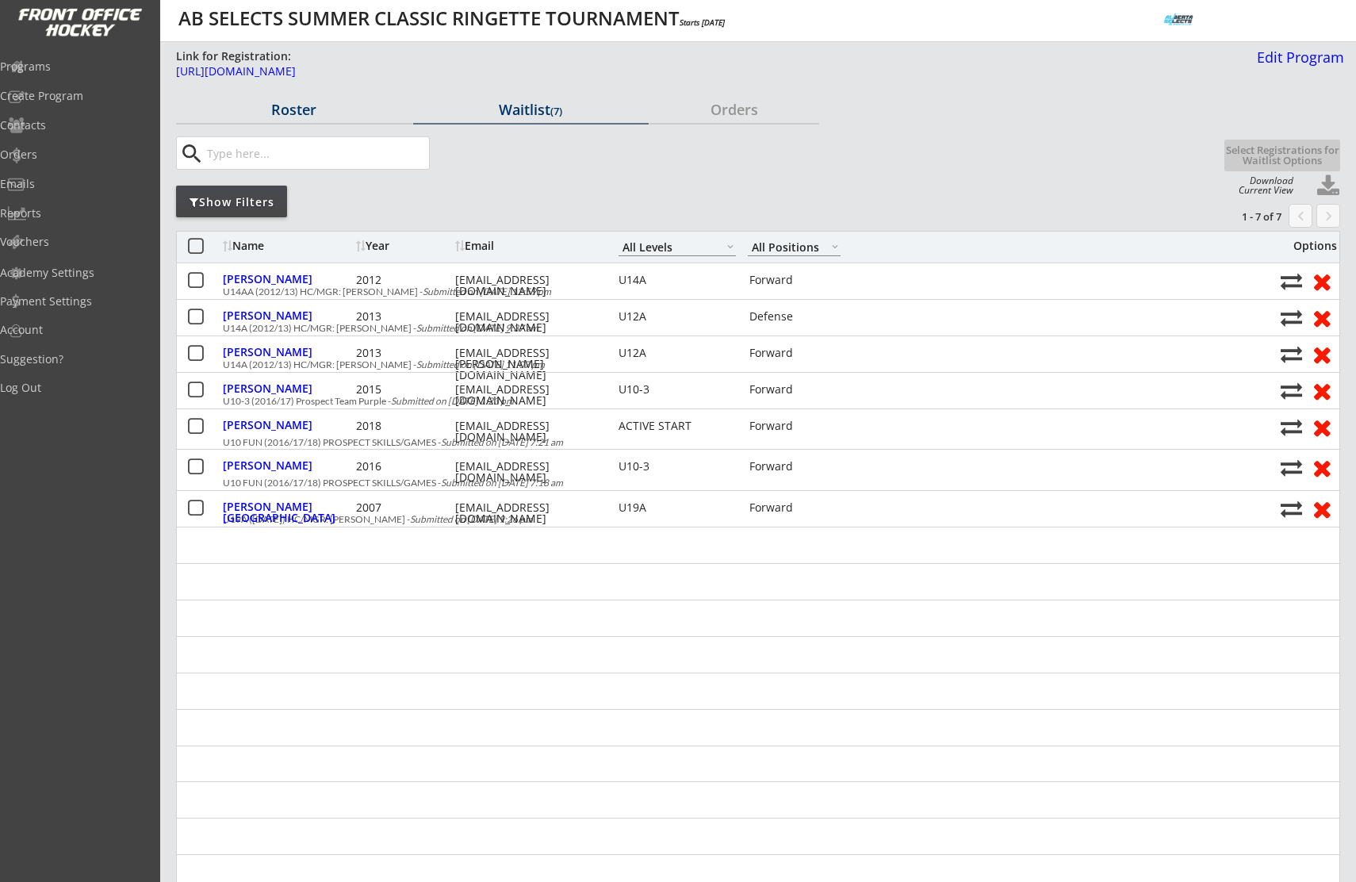
click at [302, 110] on div "Roster" at bounding box center [294, 109] width 236 height 14
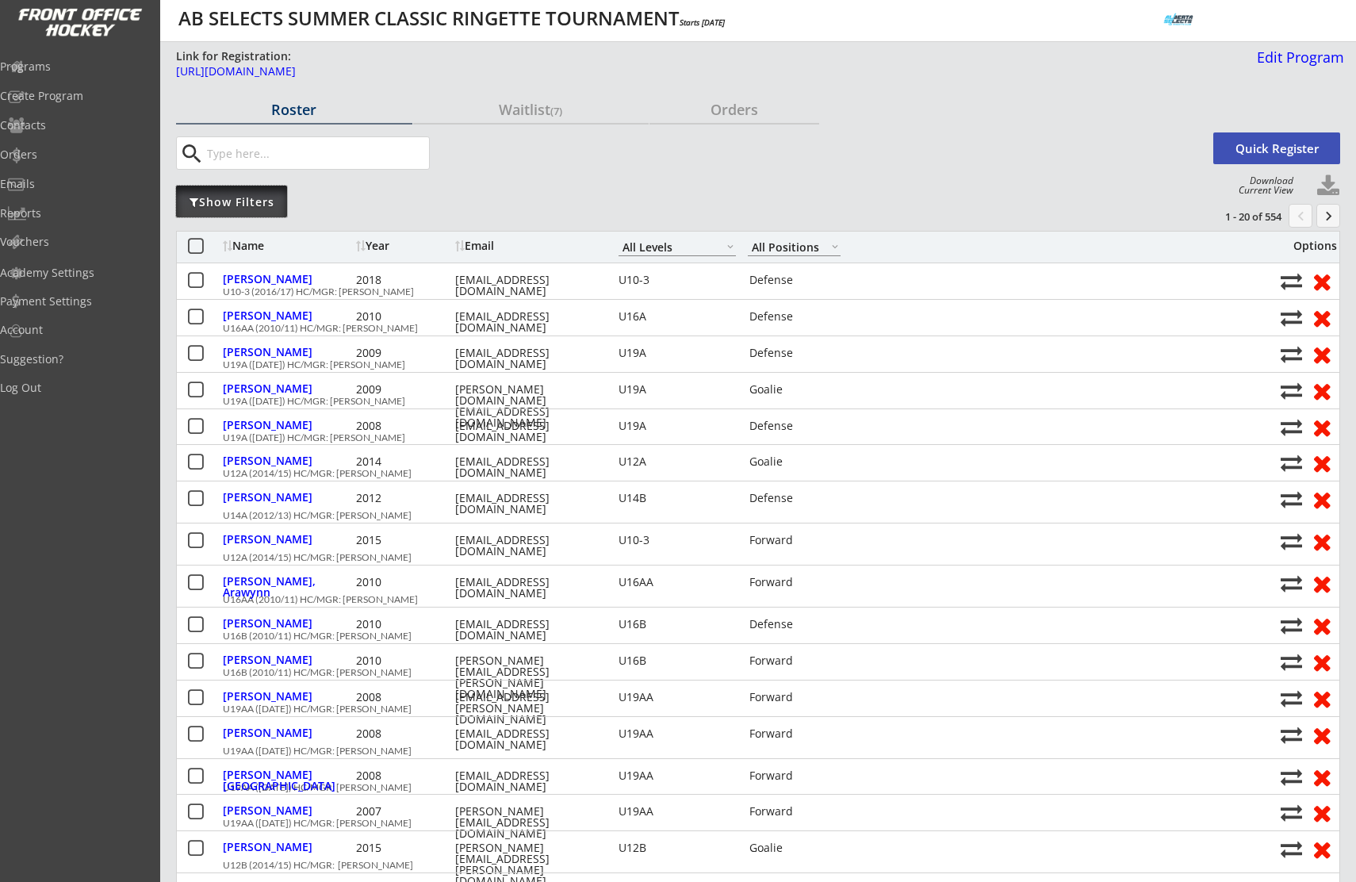
click at [275, 207] on div "Show Filters" at bounding box center [231, 202] width 111 height 16
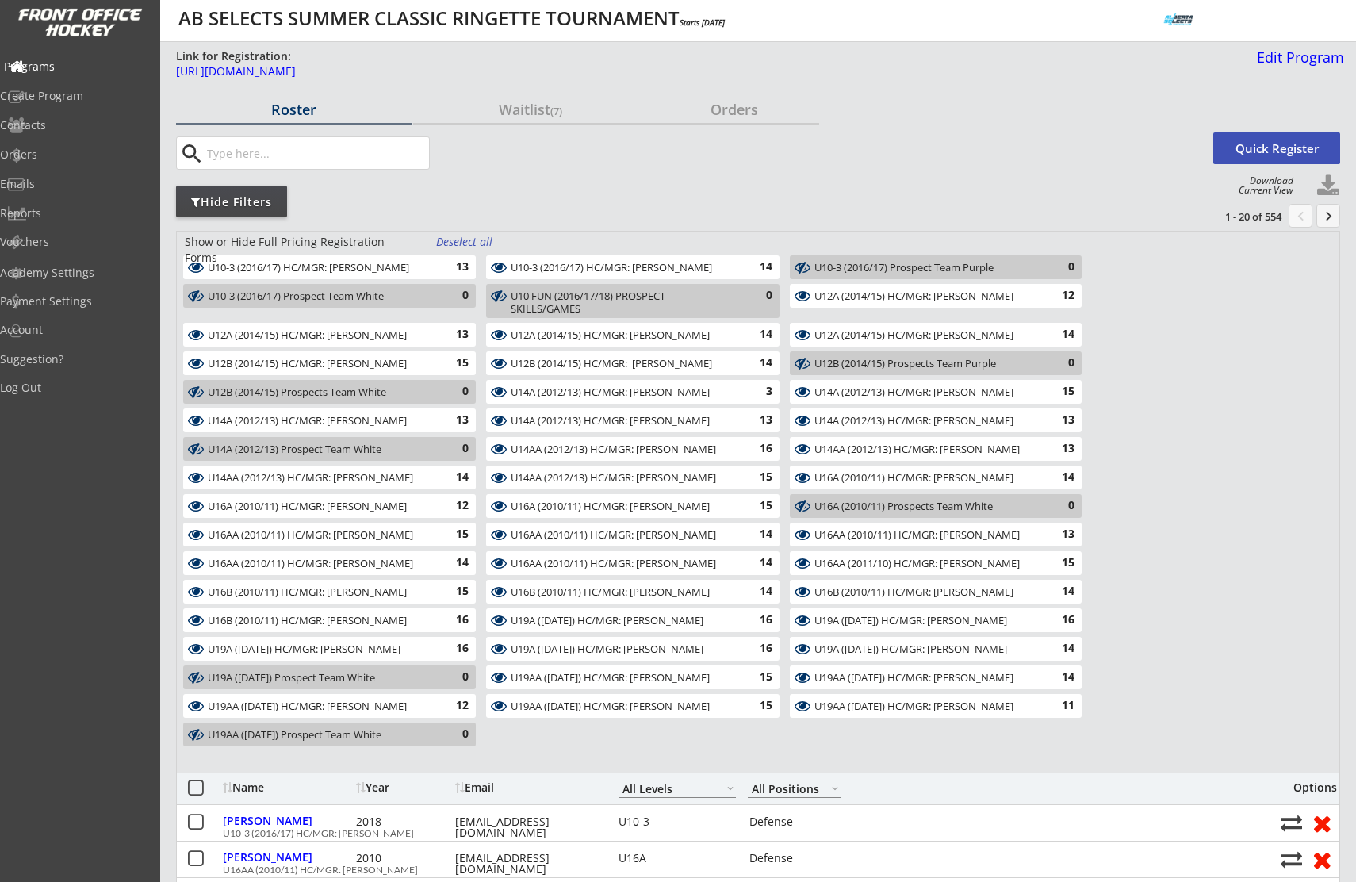
click at [71, 61] on div "Programs" at bounding box center [75, 66] width 143 height 11
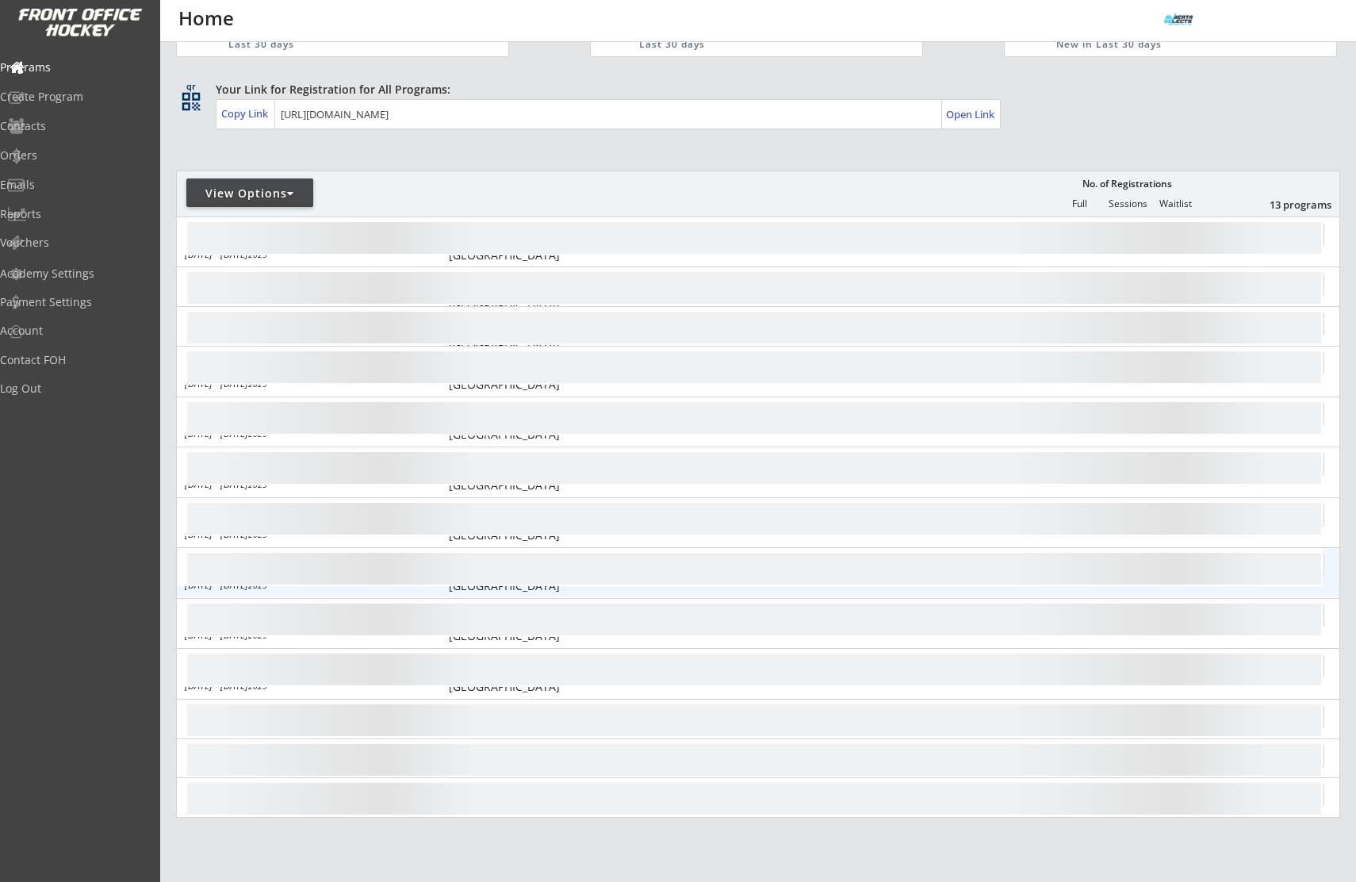
scroll to position [78, 0]
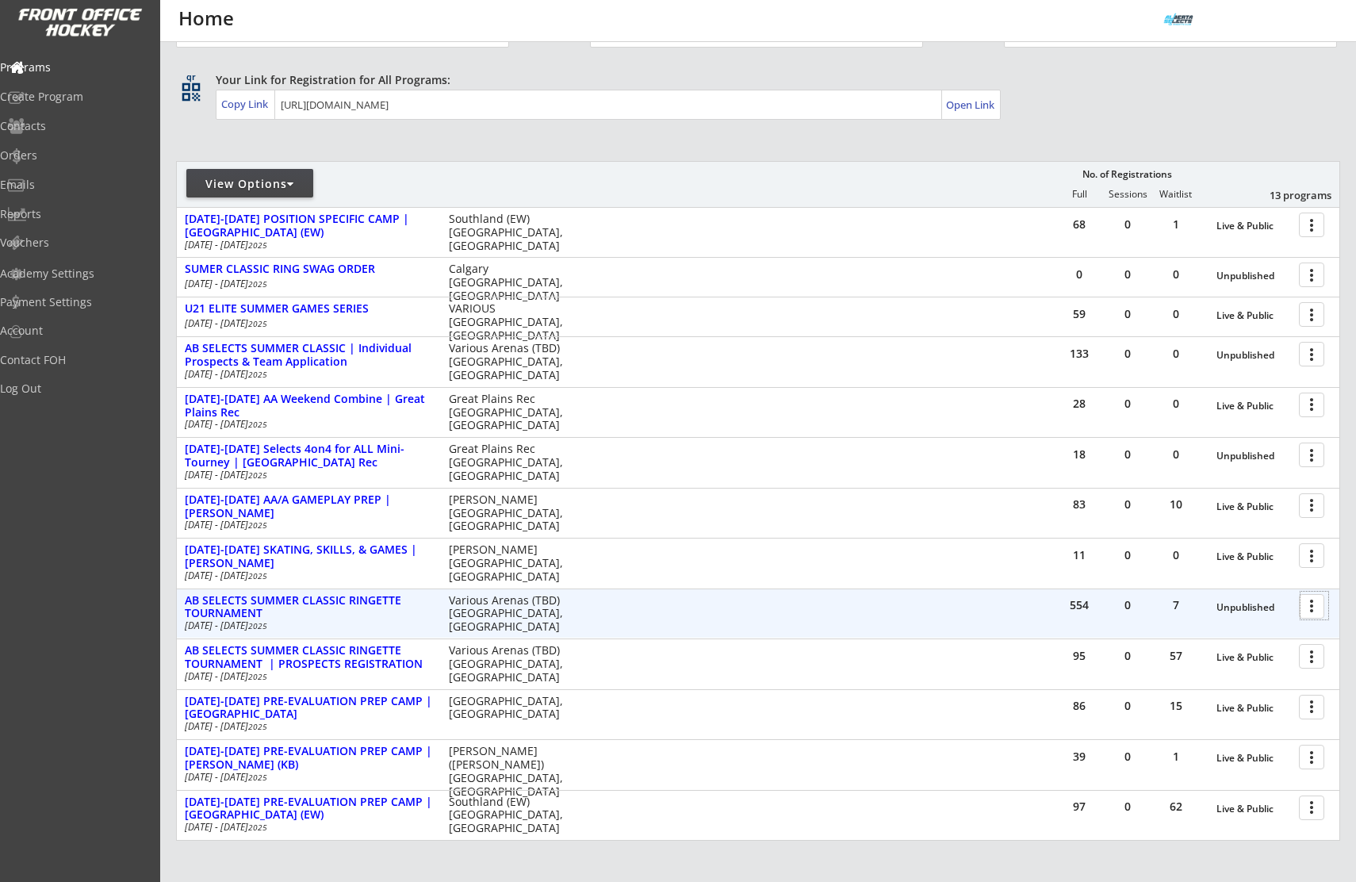
click at [1309, 607] on div at bounding box center [1315, 606] width 28 height 28
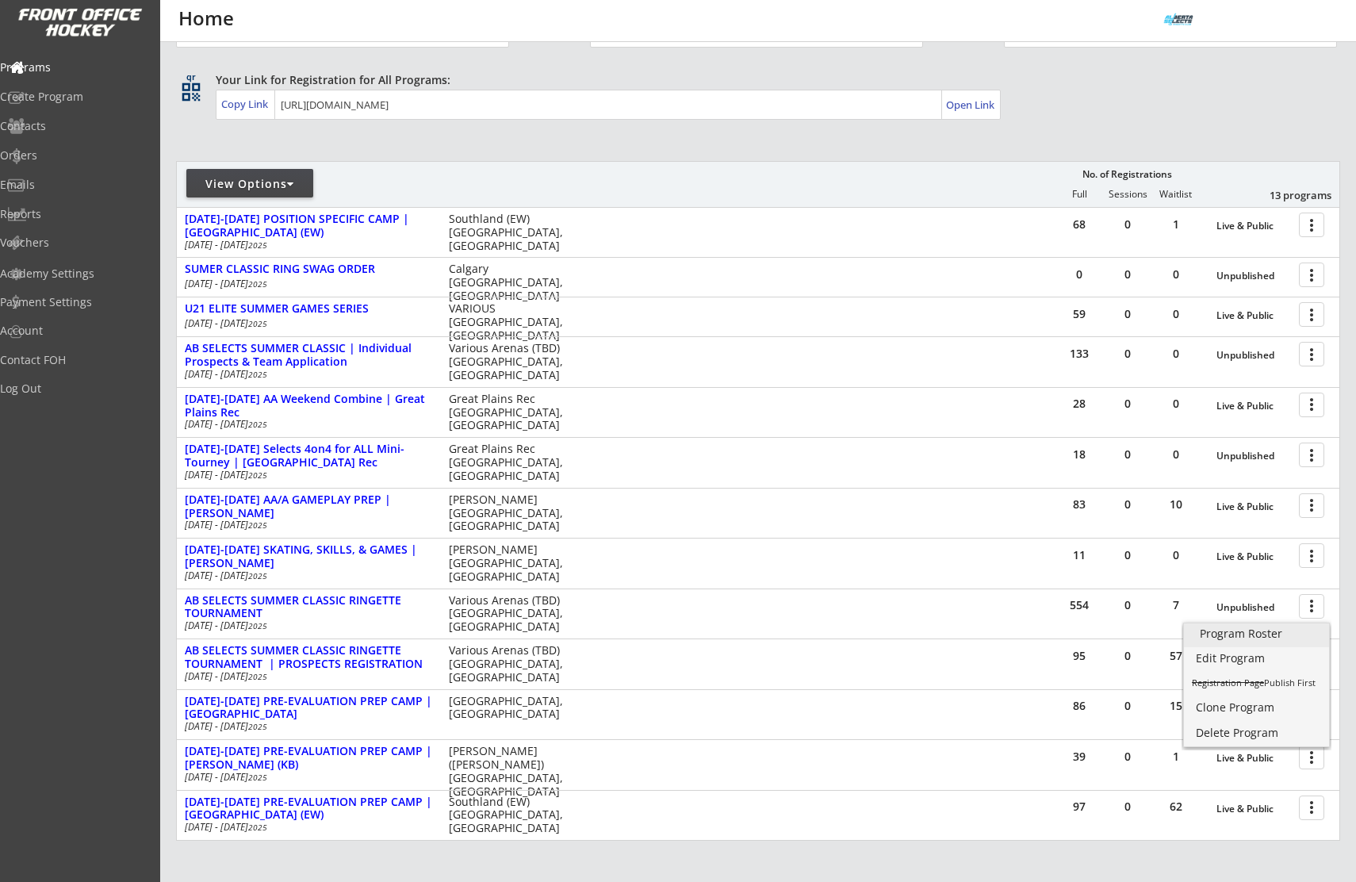
click at [1281, 626] on link "Program Roster" at bounding box center [1256, 635] width 145 height 24
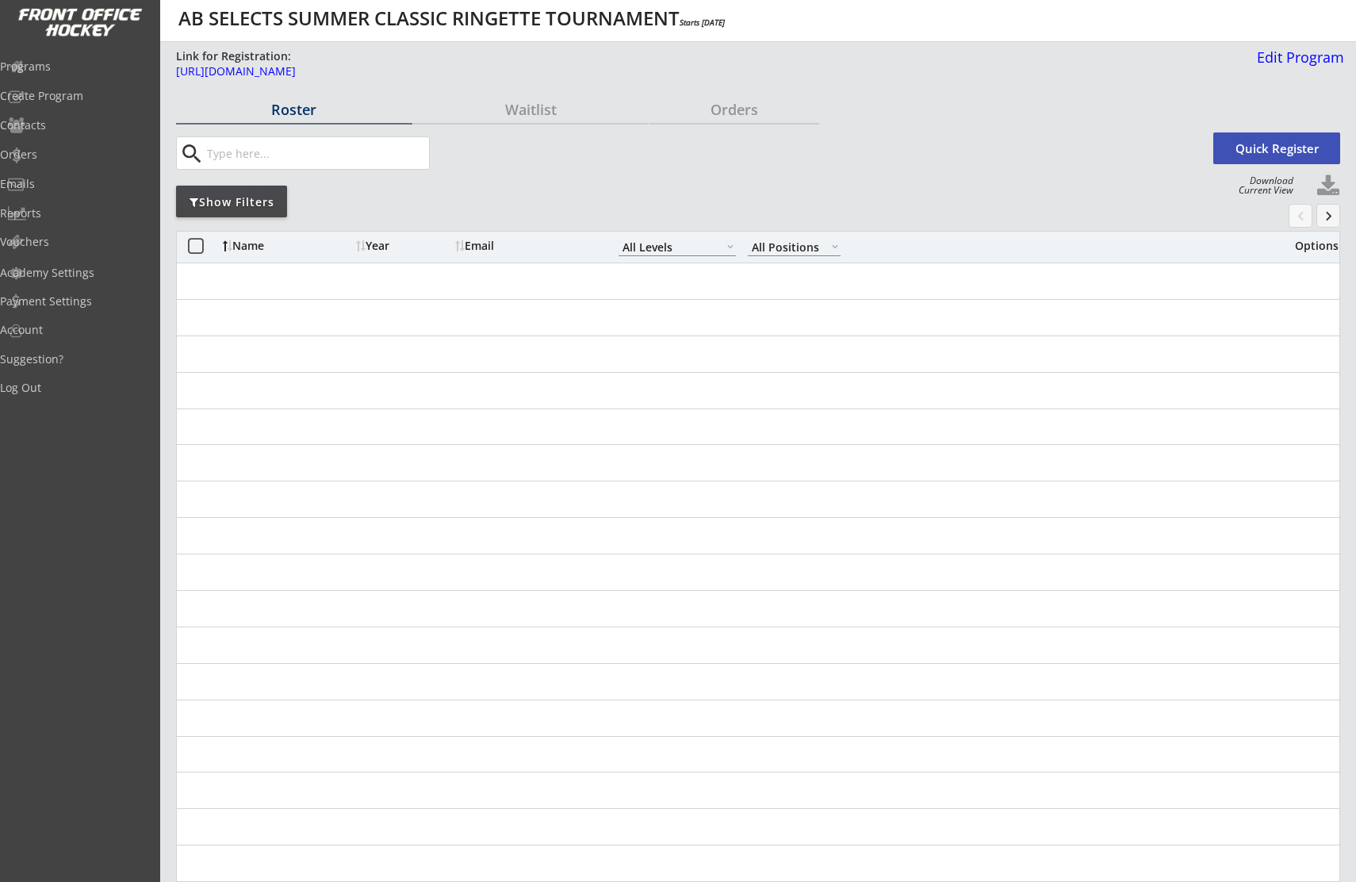
select select ""All Levels""
select select ""All Positions""
select select ""All Levels""
select select ""All Positions""
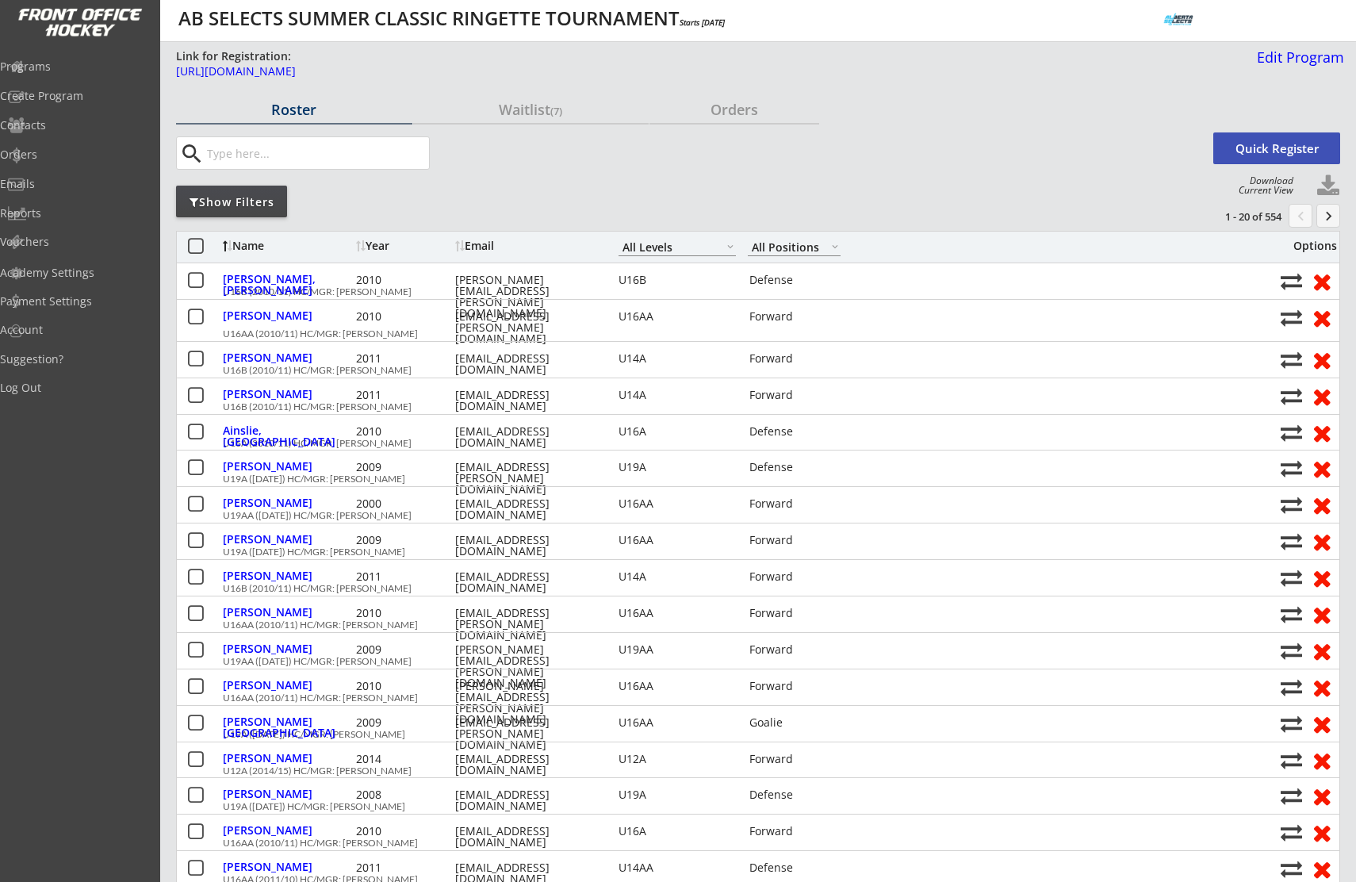
click at [286, 109] on div "Roster" at bounding box center [294, 109] width 236 height 14
click at [243, 209] on div "Show Filters" at bounding box center [231, 202] width 111 height 16
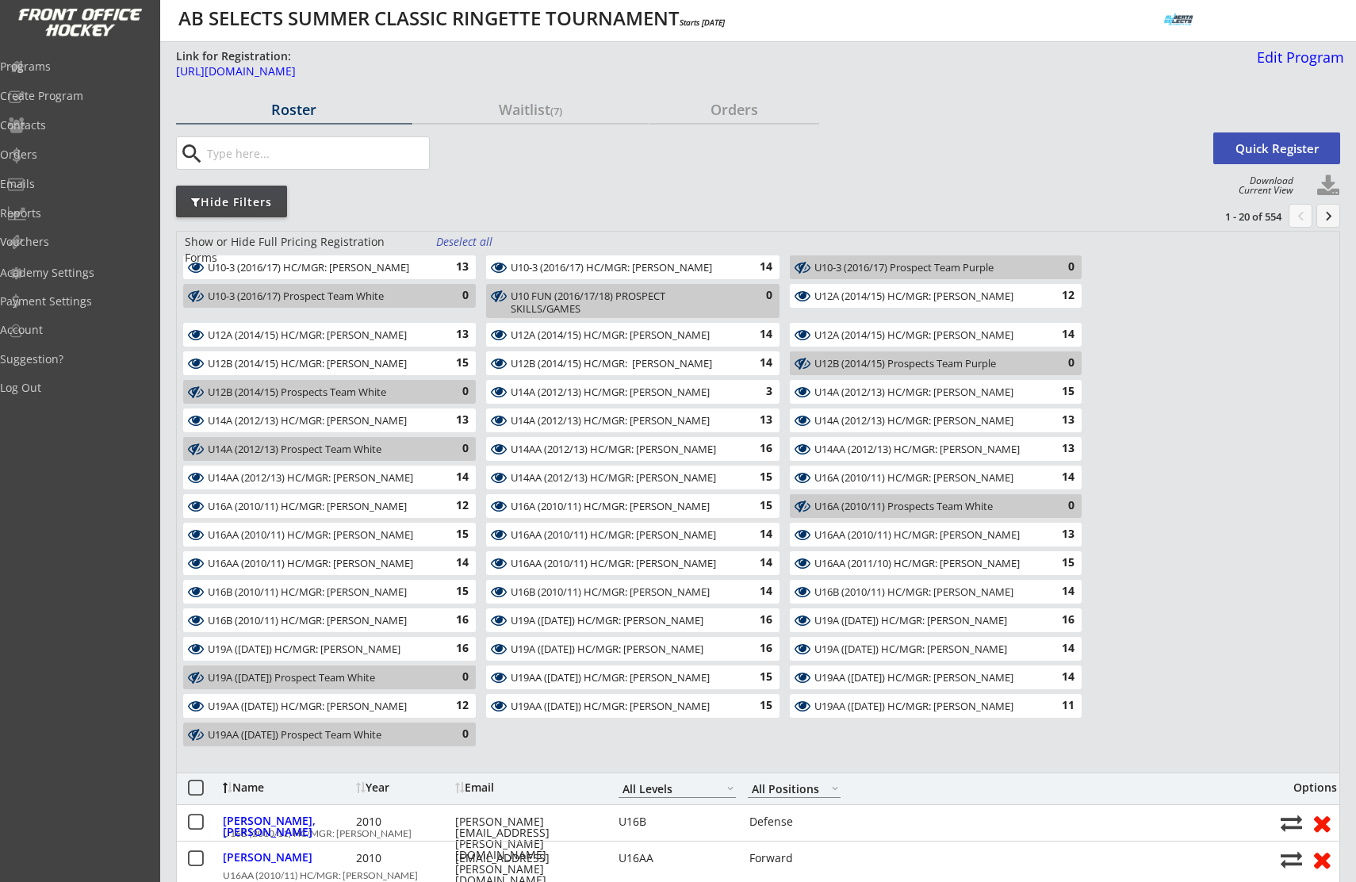
click at [466, 245] on div "Deselect all" at bounding box center [465, 242] width 59 height 16
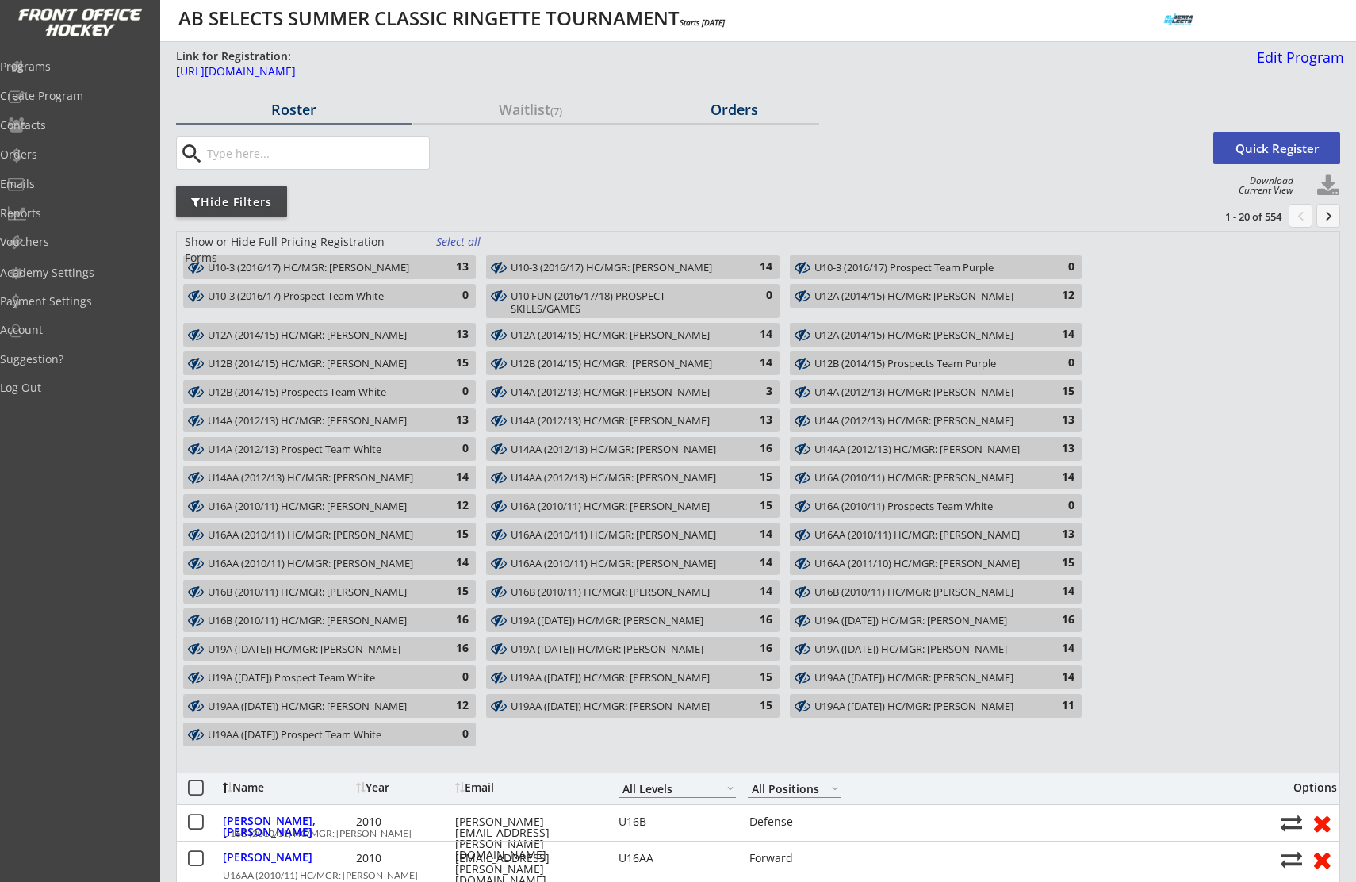
click at [733, 106] on div "Orders" at bounding box center [734, 109] width 170 height 14
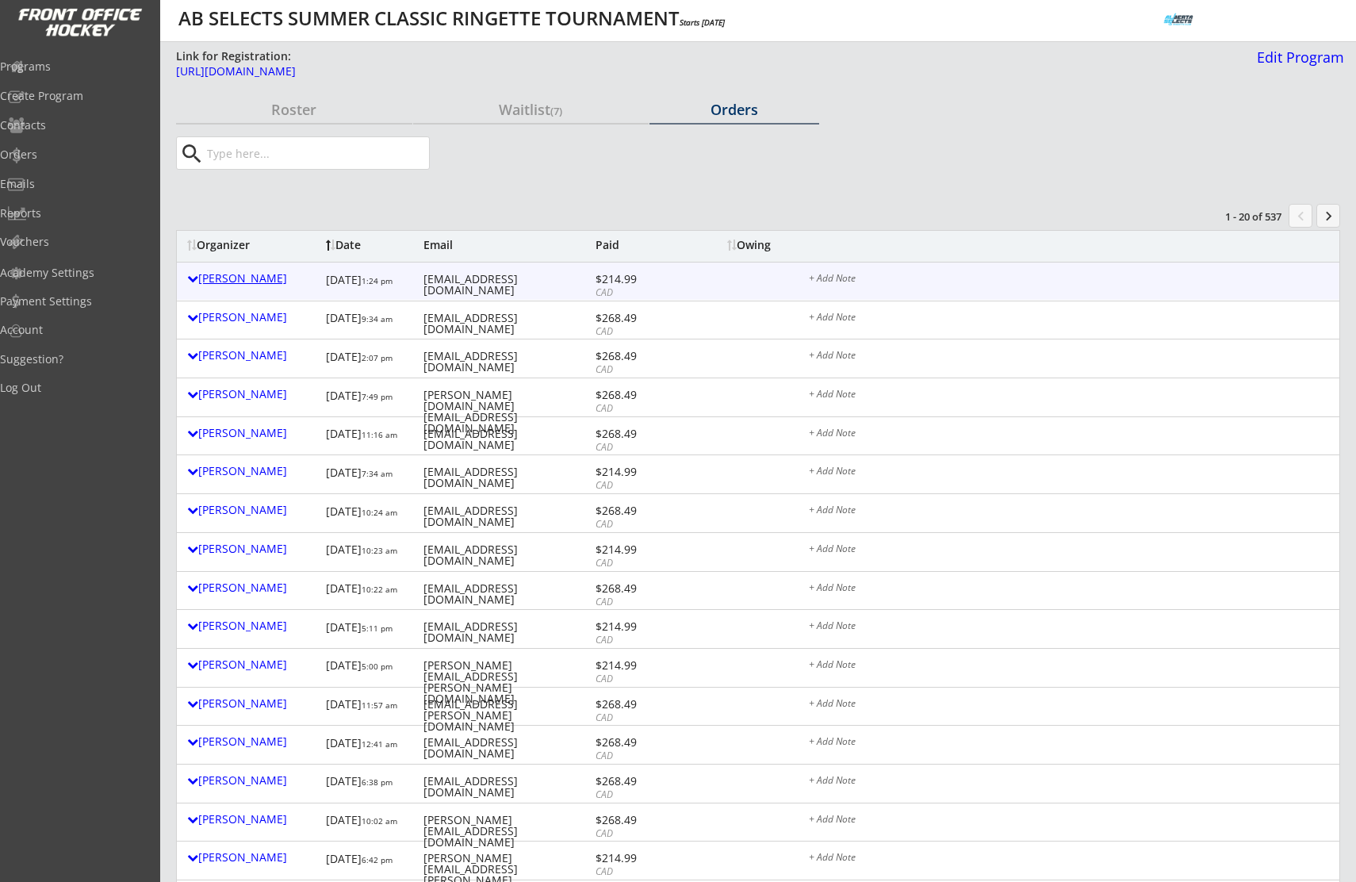
click at [243, 281] on div "Kayla Dick" at bounding box center [252, 278] width 131 height 11
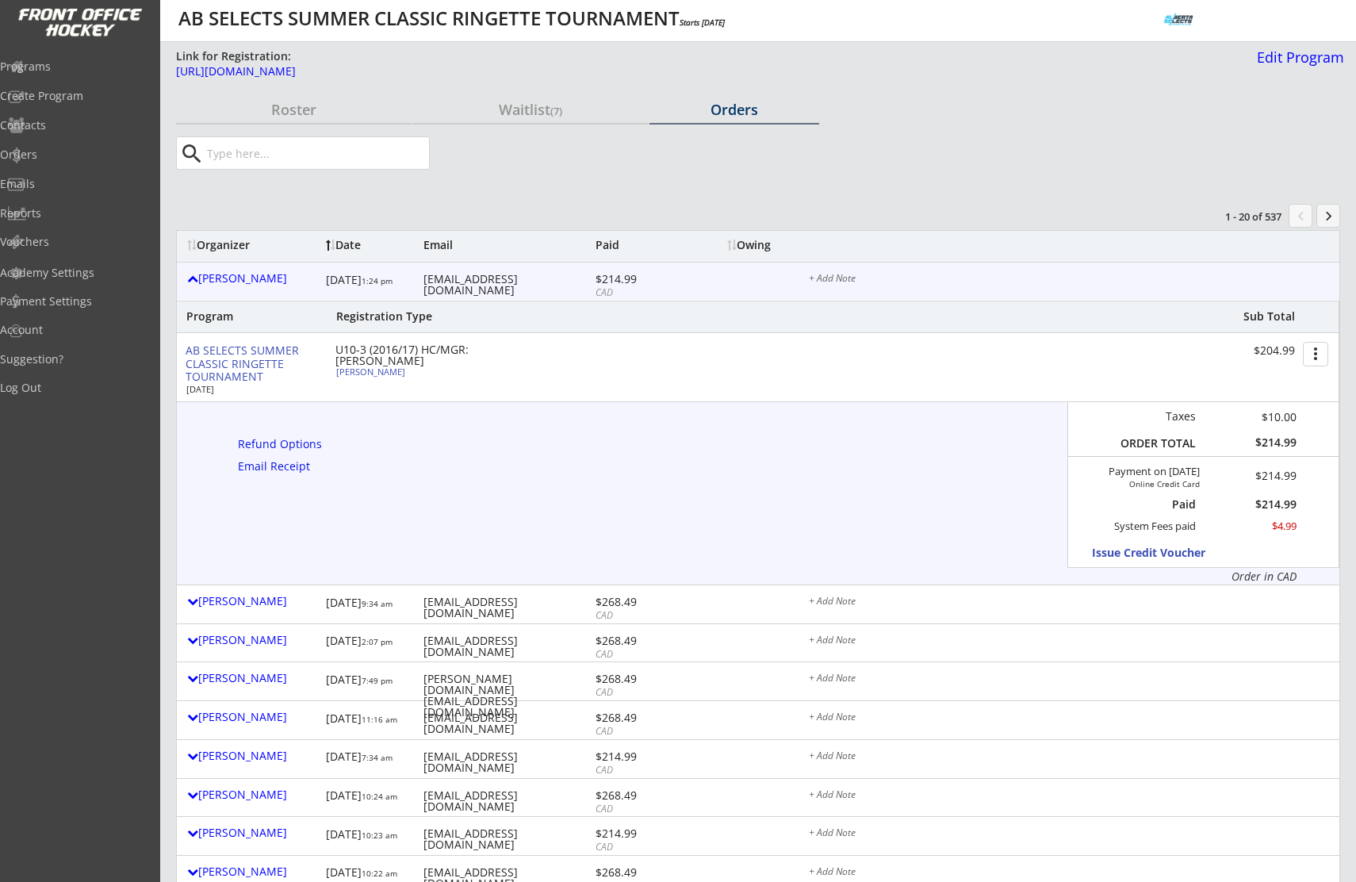
click at [475, 279] on div "kaylavdick@gmail.com" at bounding box center [507, 285] width 168 height 22
copy div "kaylavdick@gmail.com"
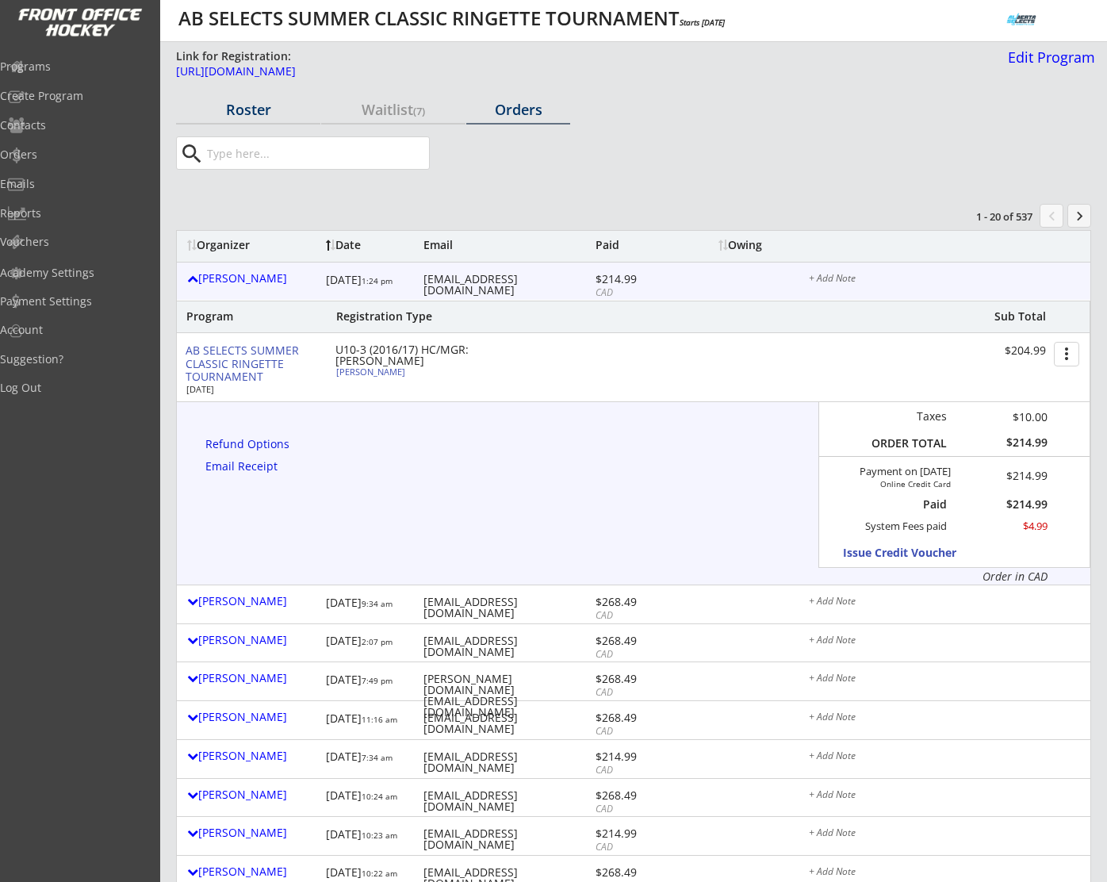
click at [247, 109] on div "Roster" at bounding box center [248, 109] width 144 height 14
select select ""All Levels""
select select ""All Positions""
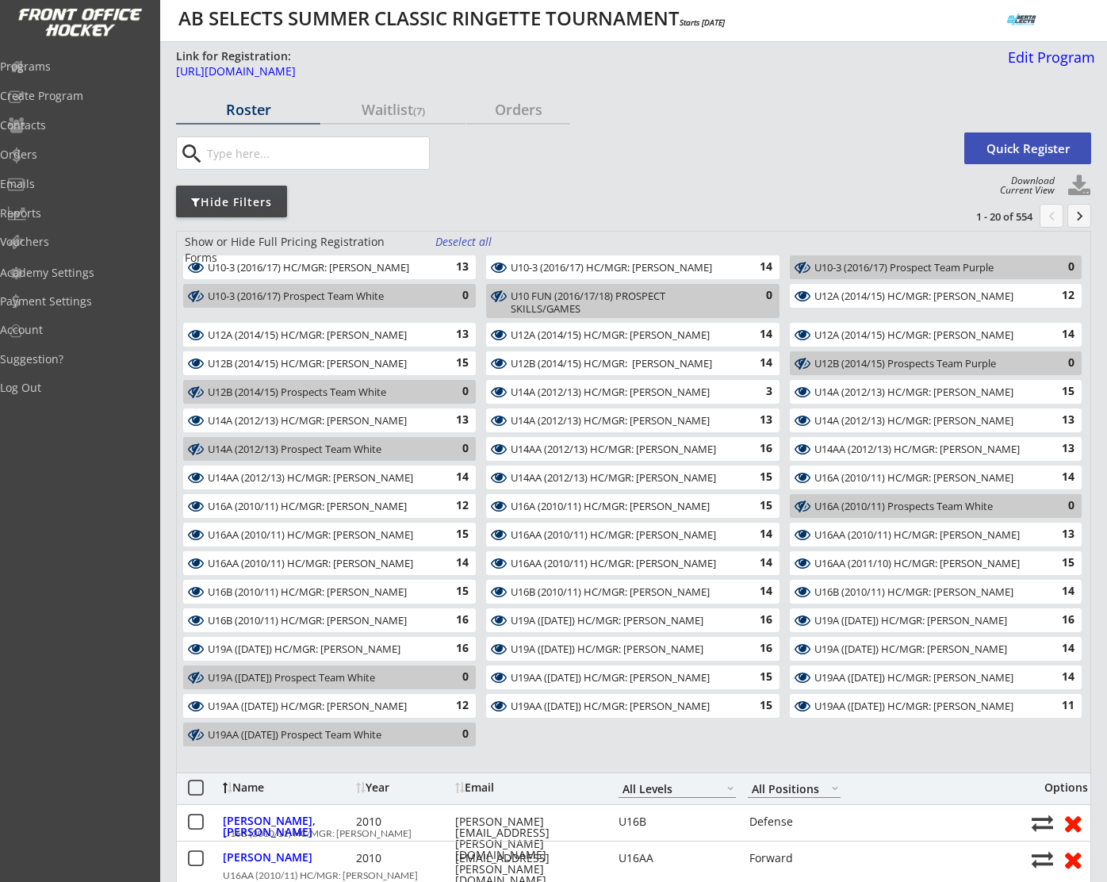
click at [283, 146] on input "input" at bounding box center [316, 153] width 225 height 32
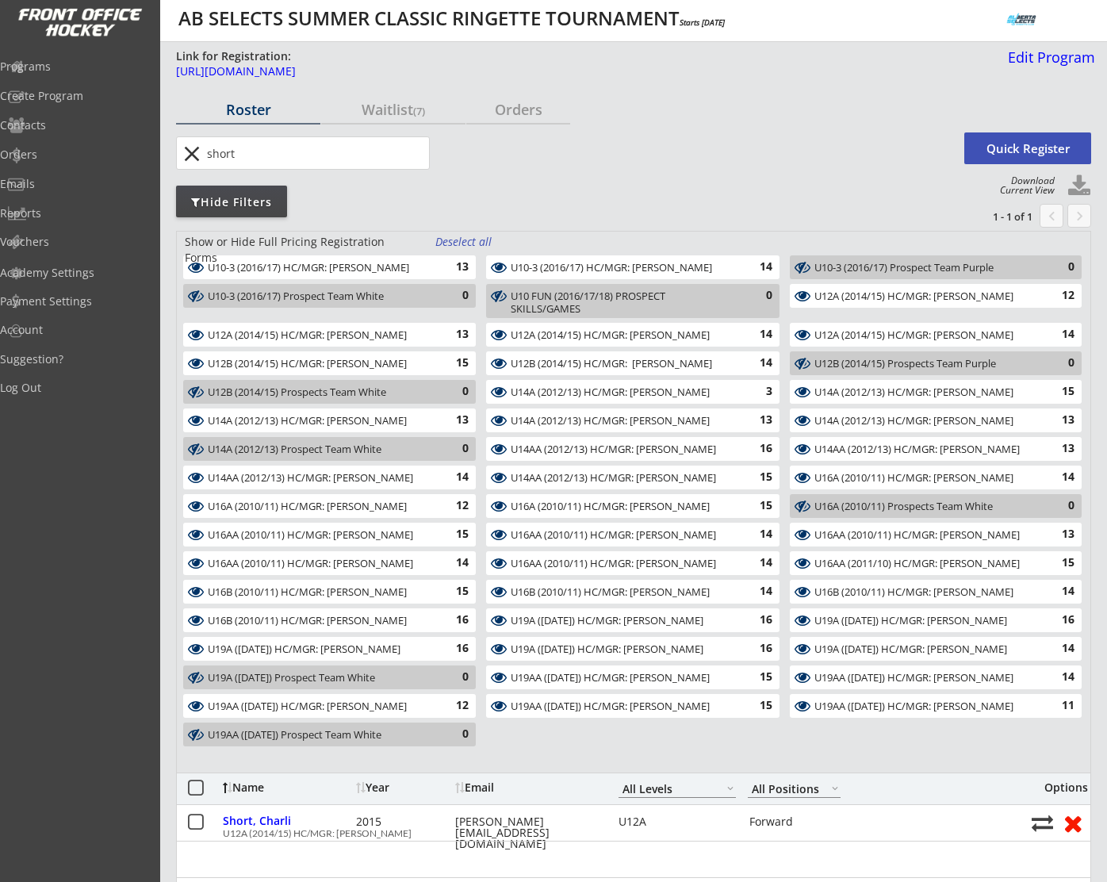
click at [244, 156] on input "input" at bounding box center [316, 153] width 225 height 32
type input "victoria"
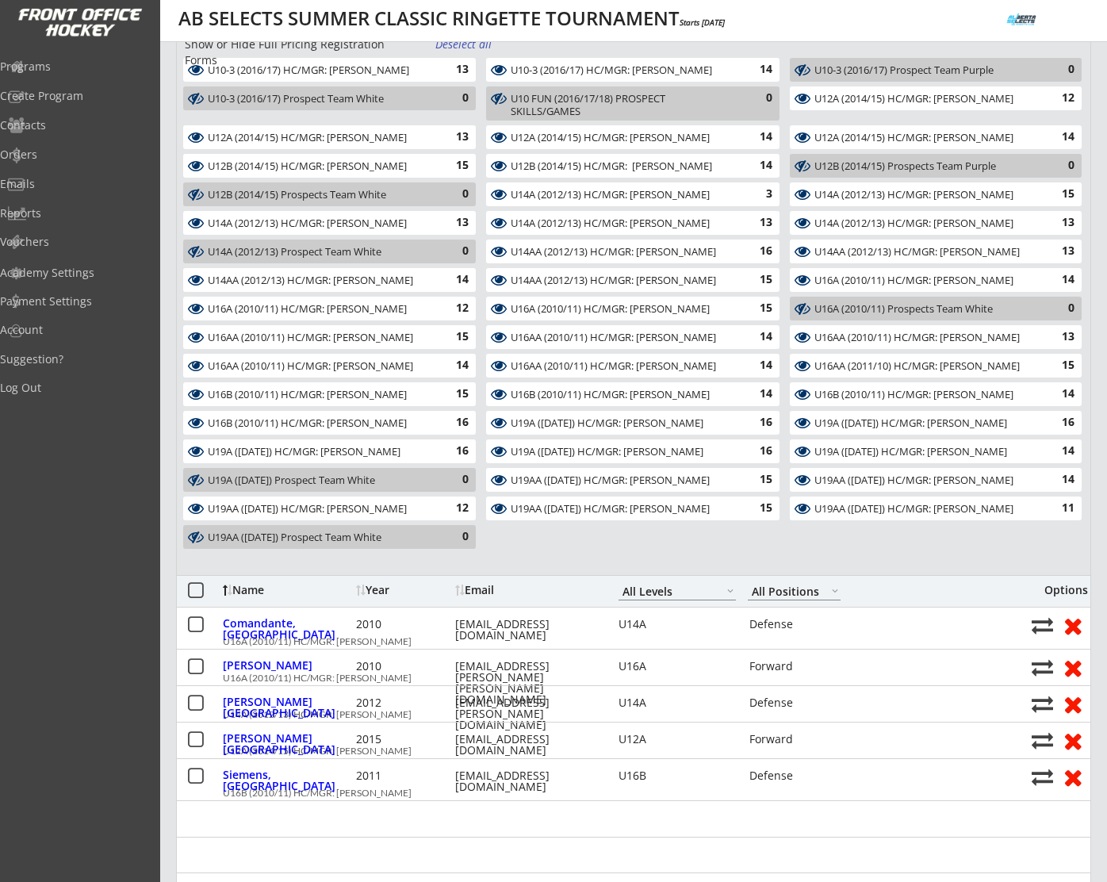
scroll to position [206, 0]
